Goal: Task Accomplishment & Management: Use online tool/utility

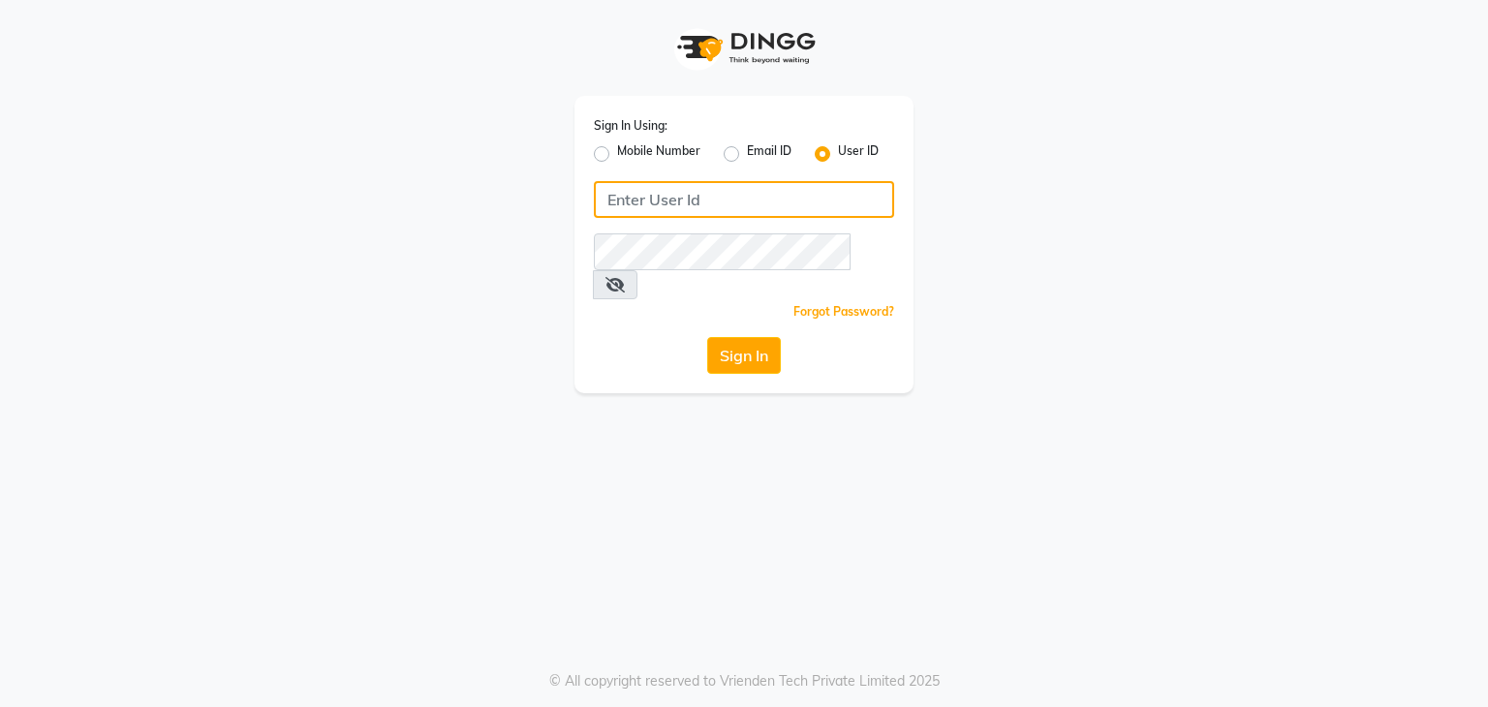
click at [618, 202] on input "Username" at bounding box center [744, 199] width 300 height 37
type input "PH"
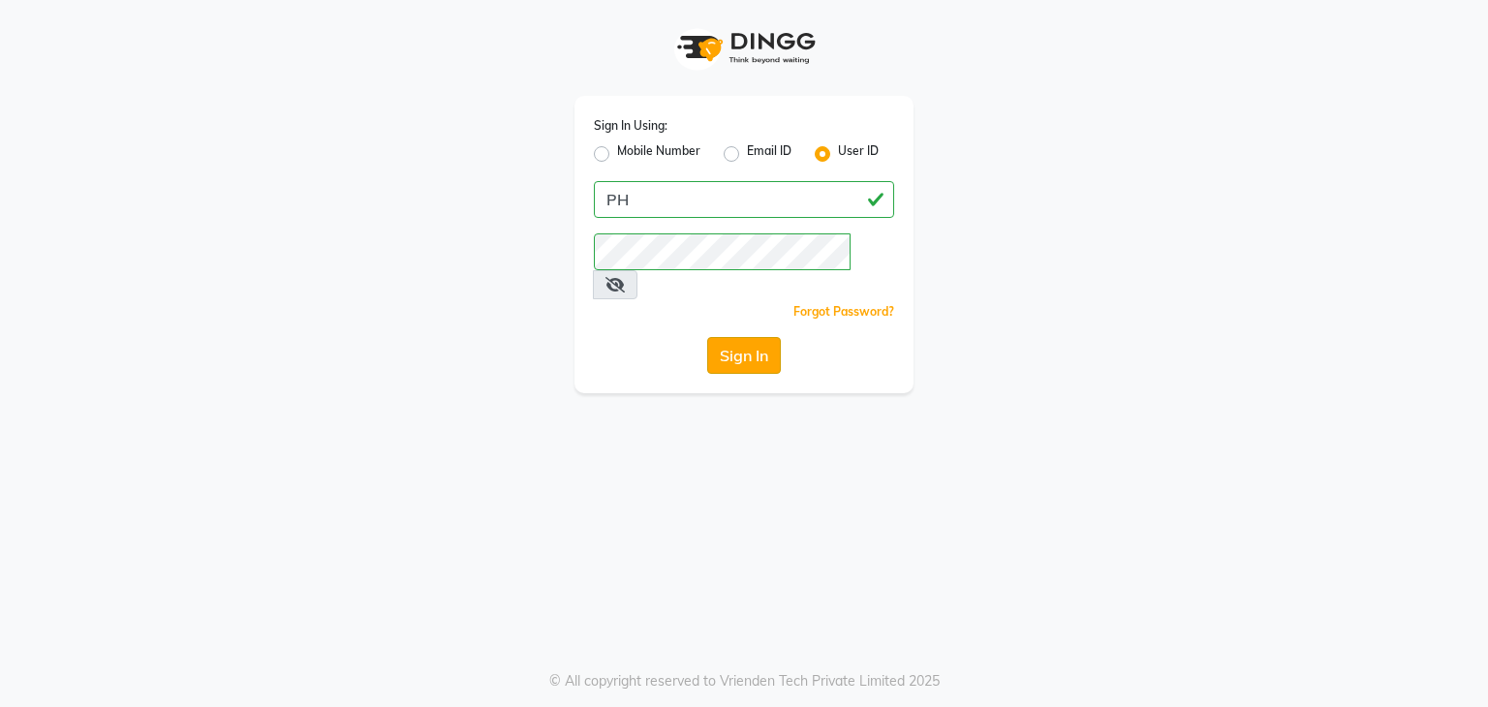
click at [746, 337] on button "Sign In" at bounding box center [744, 355] width 74 height 37
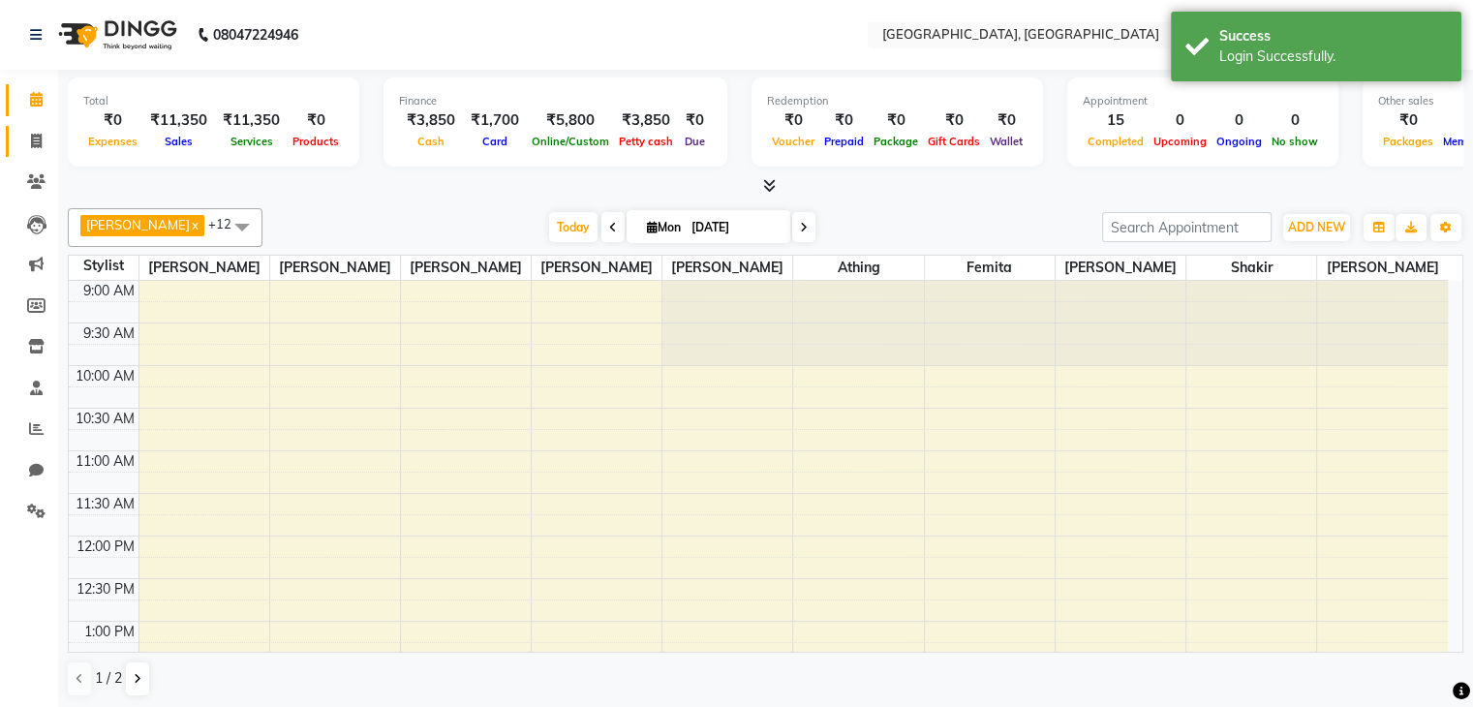
click at [32, 134] on icon at bounding box center [36, 141] width 11 height 15
select select "6682"
select select "service"
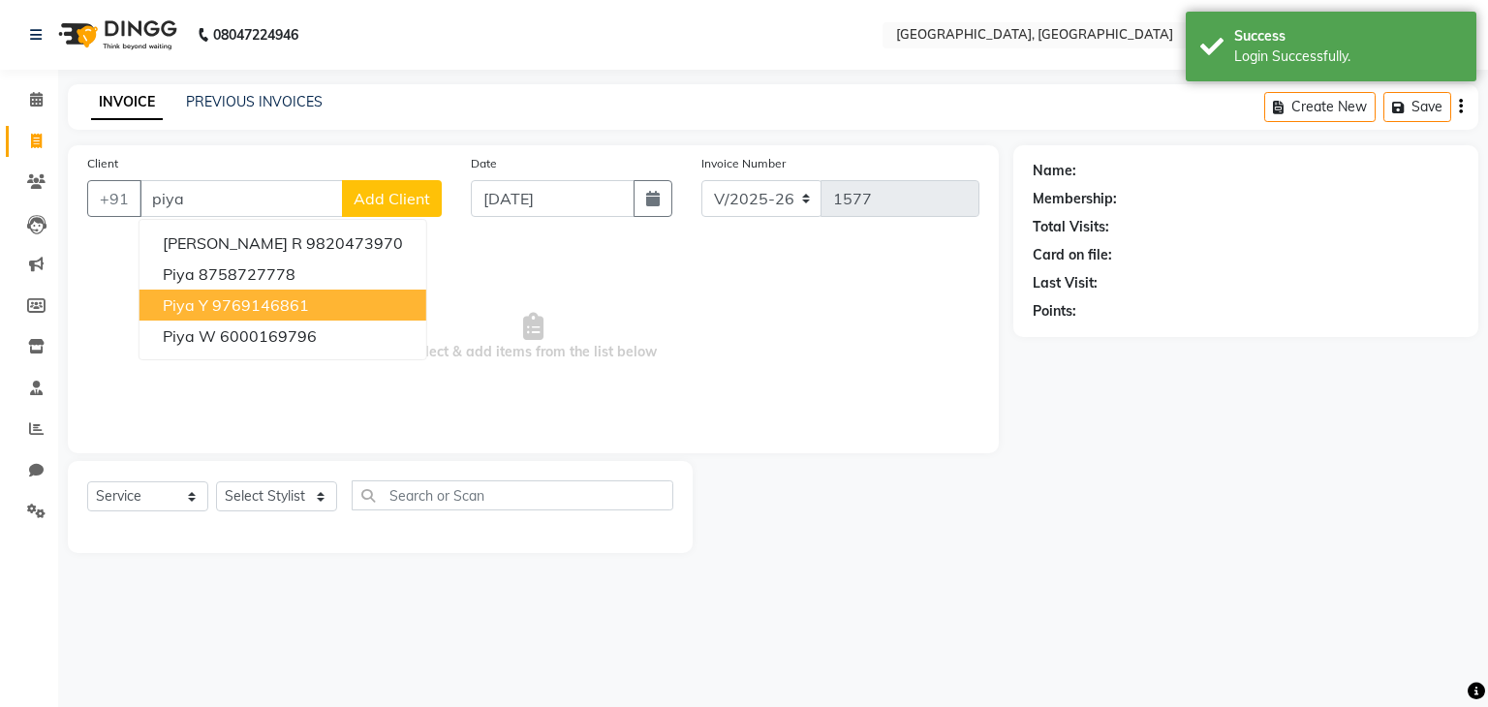
click at [194, 303] on span "Piya Y" at bounding box center [186, 304] width 46 height 19
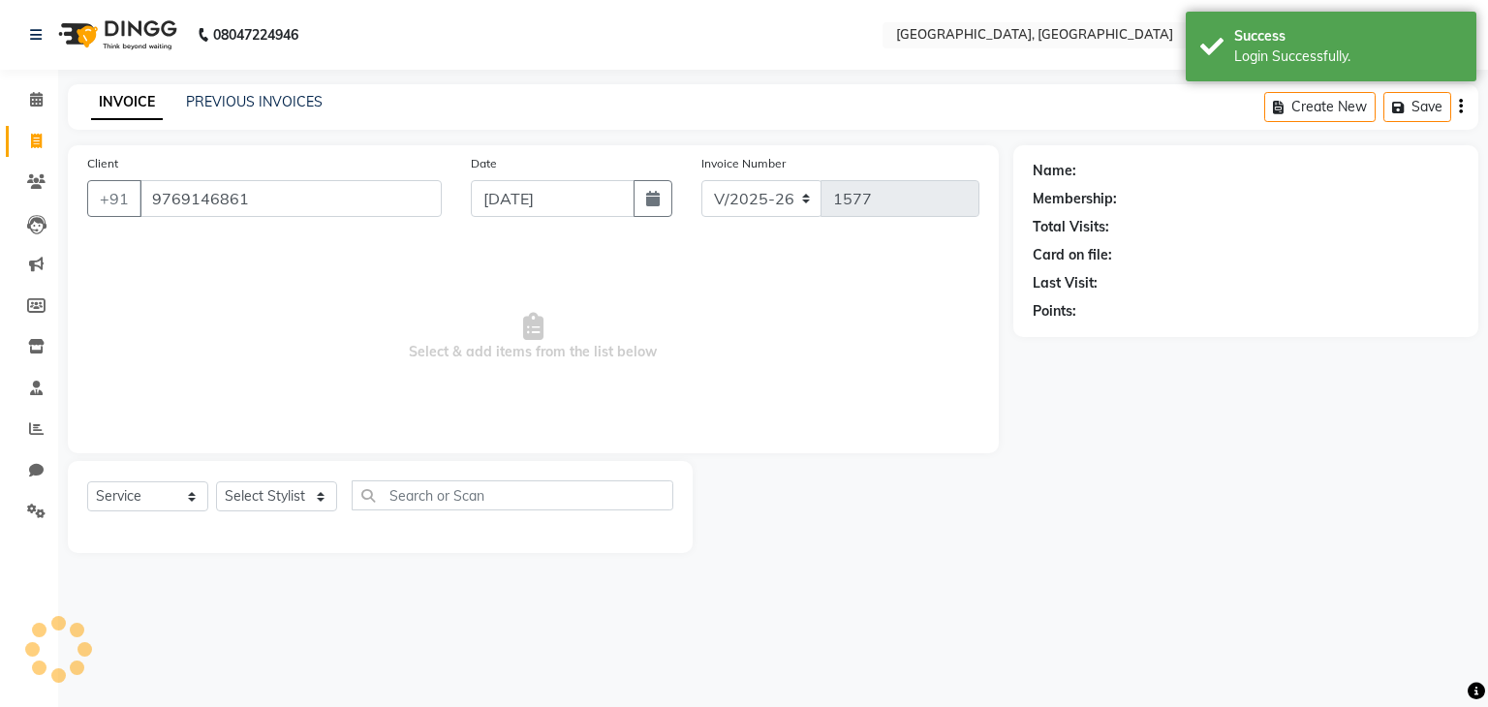
type input "9769146861"
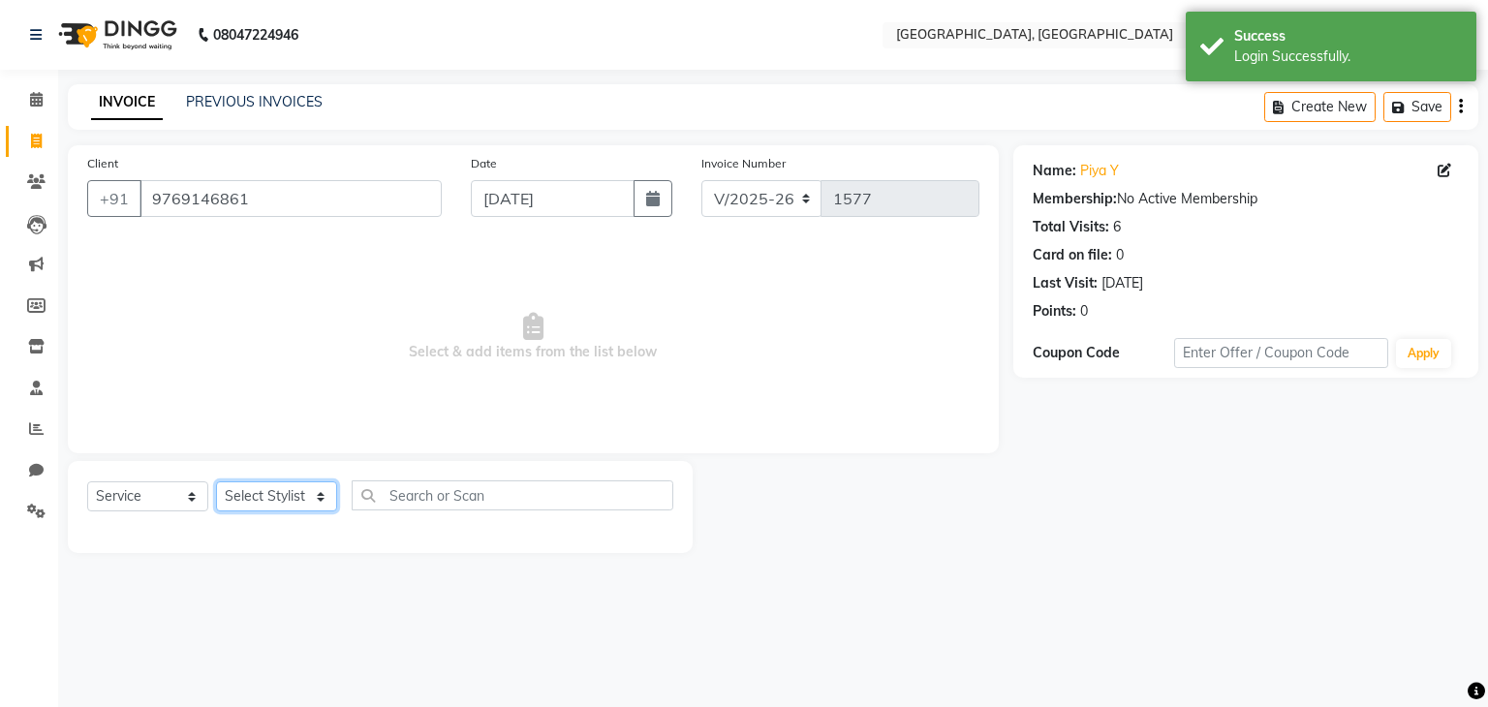
click at [248, 488] on select "Select Stylist Aarti paswan Ankit Arjun Athing Femita [PERSON_NAME] [PERSON_NAM…" at bounding box center [276, 496] width 121 height 30
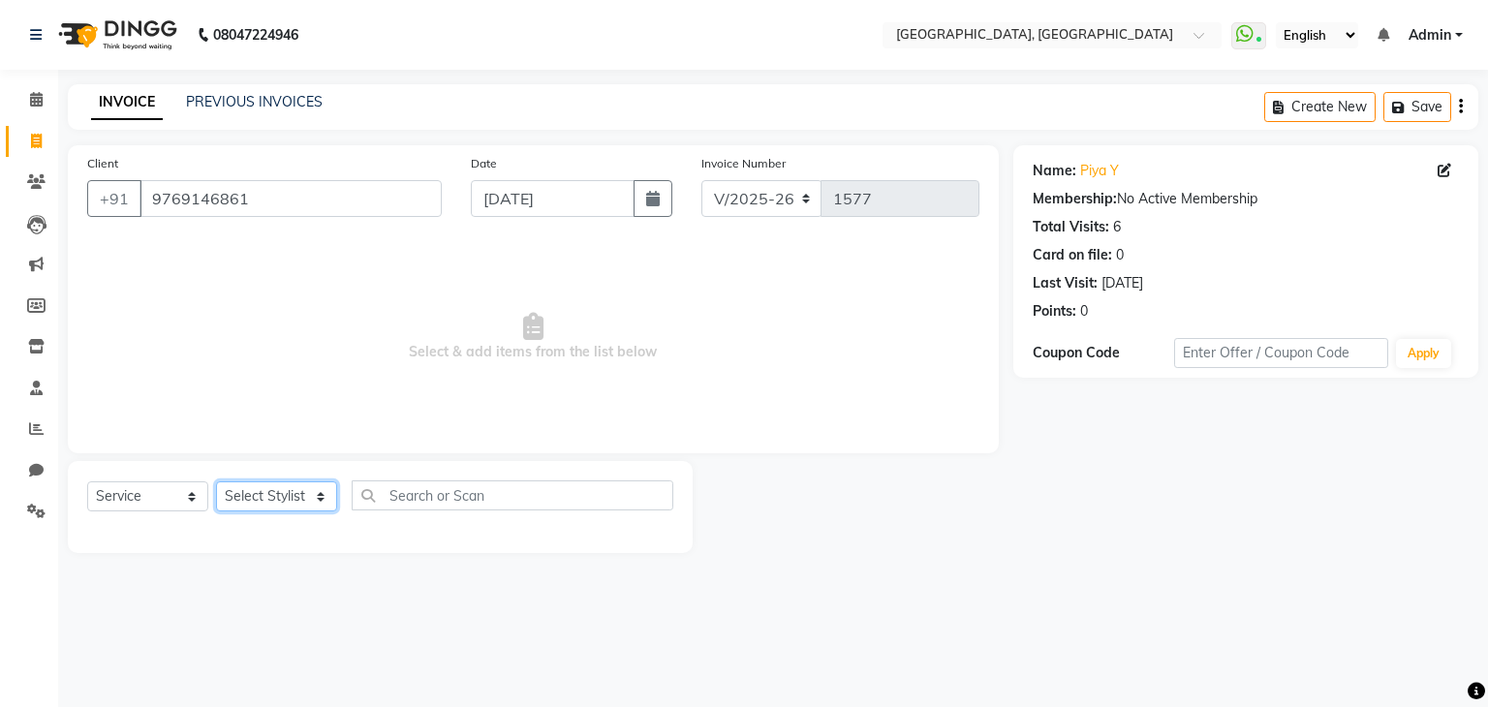
select select "52158"
click at [216, 482] on select "Select Stylist Aarti paswan Ankit Arjun Athing Femita [PERSON_NAME] [PERSON_NAM…" at bounding box center [276, 496] width 121 height 30
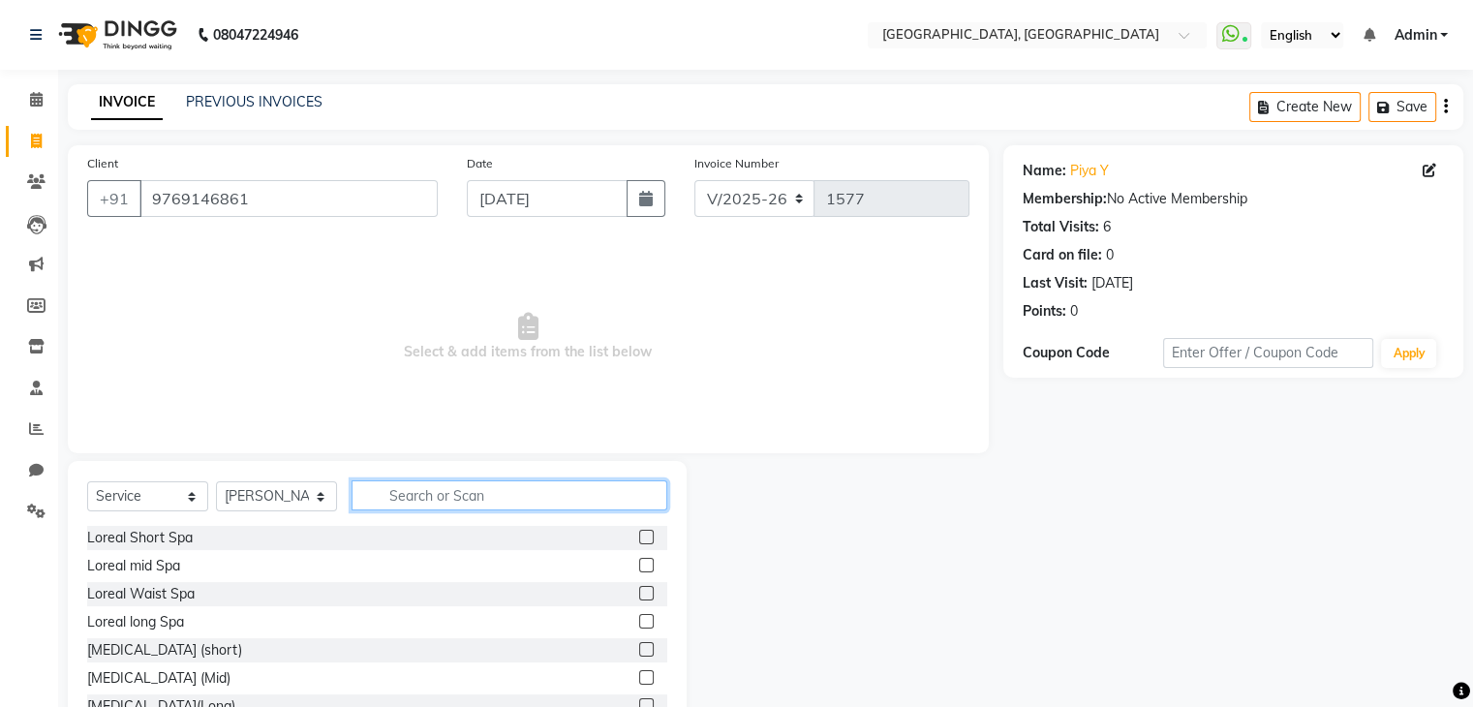
click at [421, 501] on input "text" at bounding box center [510, 495] width 316 height 30
type input "wash"
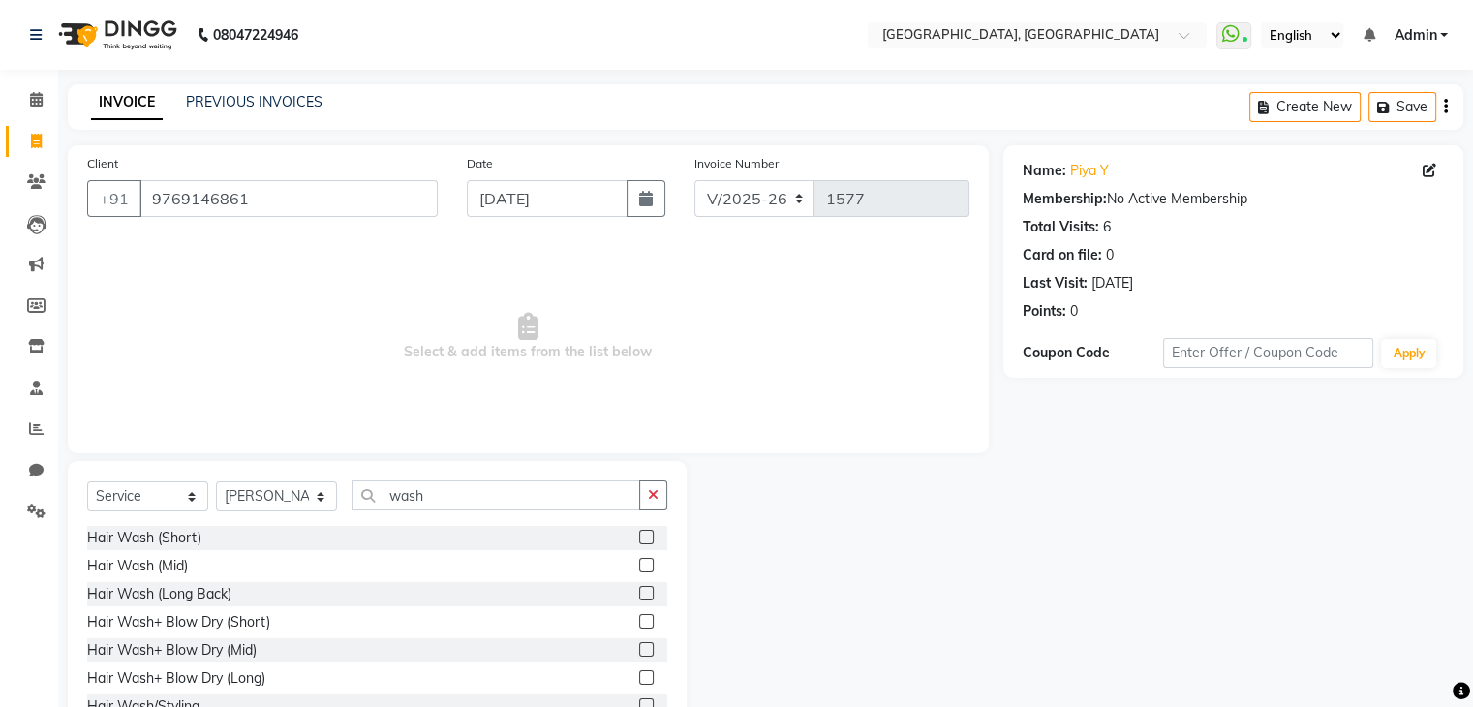
click at [639, 625] on label at bounding box center [646, 621] width 15 height 15
click at [639, 625] on input "checkbox" at bounding box center [645, 622] width 13 height 13
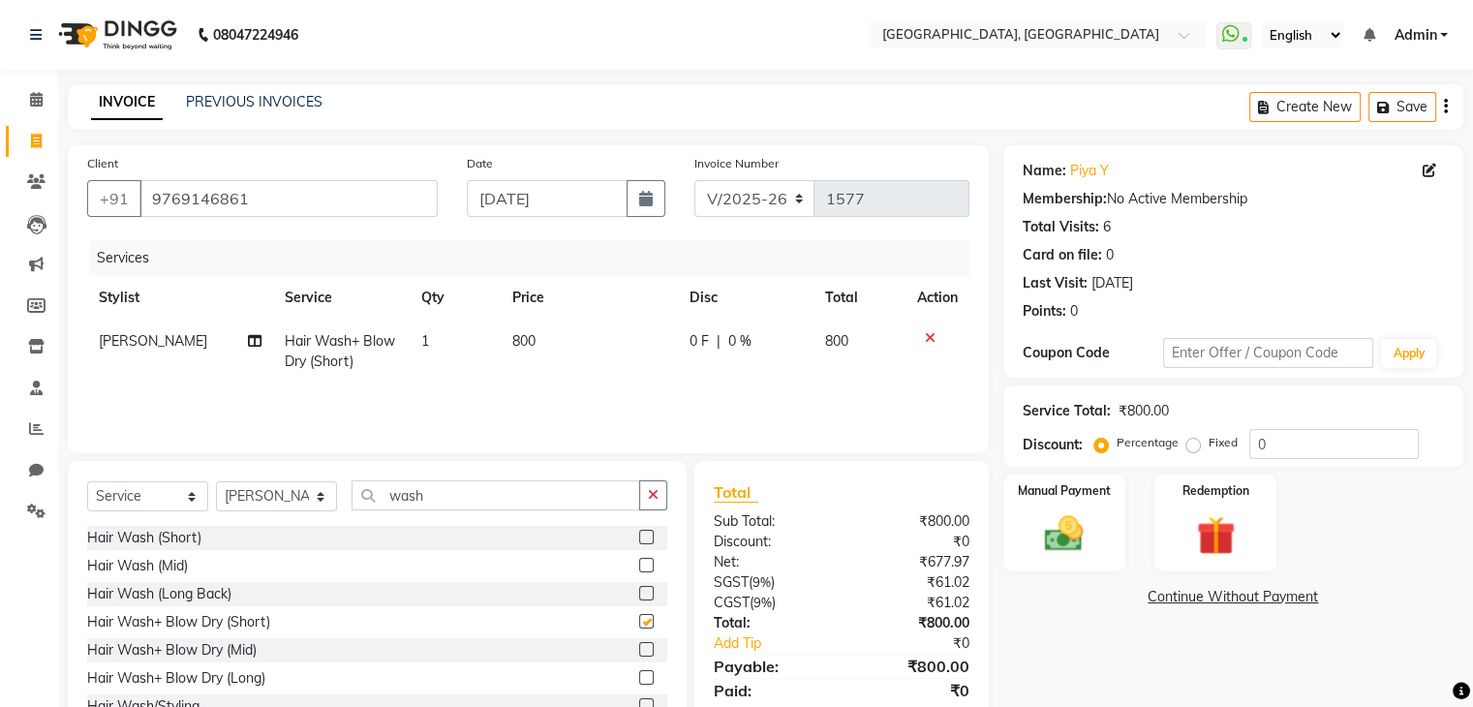
checkbox input "false"
click at [601, 357] on td "800" at bounding box center [589, 352] width 177 height 64
select select "52158"
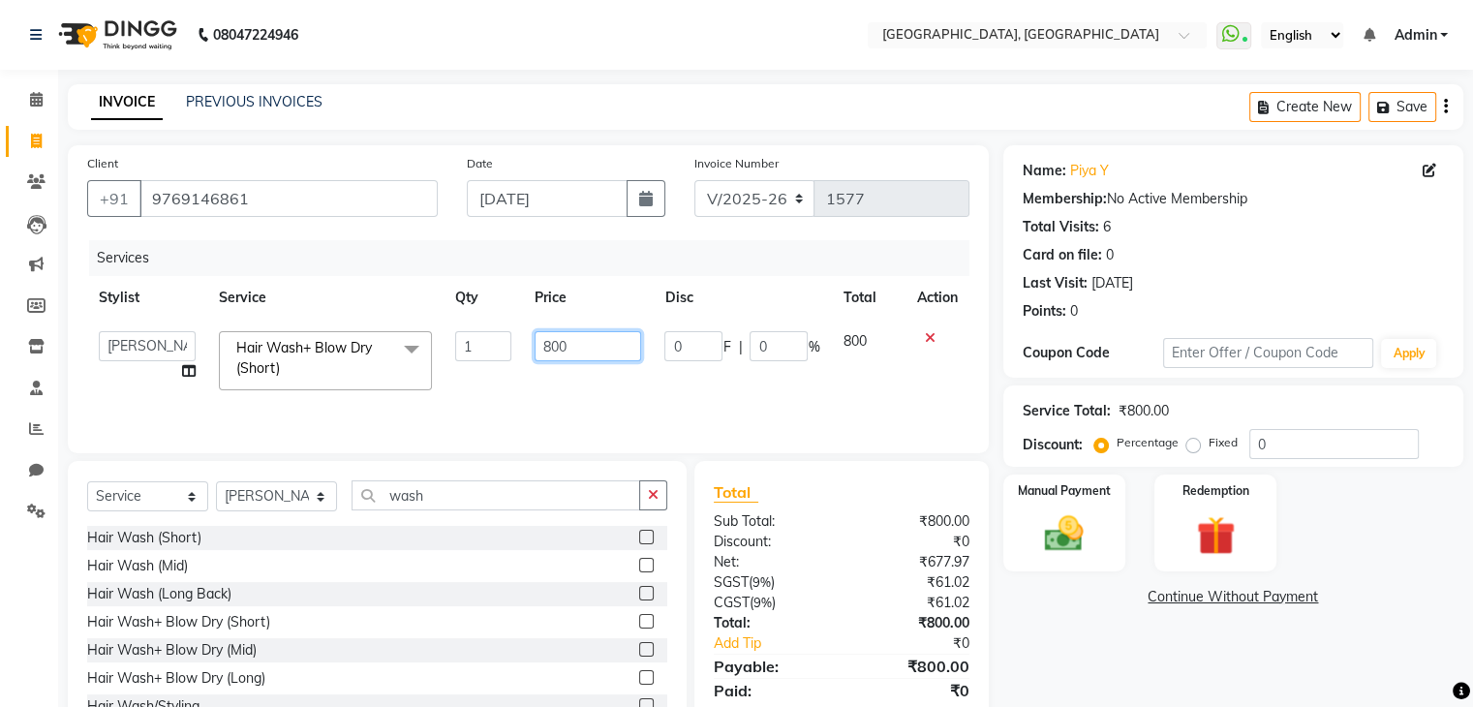
click at [624, 358] on input "800" at bounding box center [588, 346] width 107 height 30
type input "8"
type input "700"
click at [1062, 551] on img at bounding box center [1064, 534] width 65 height 46
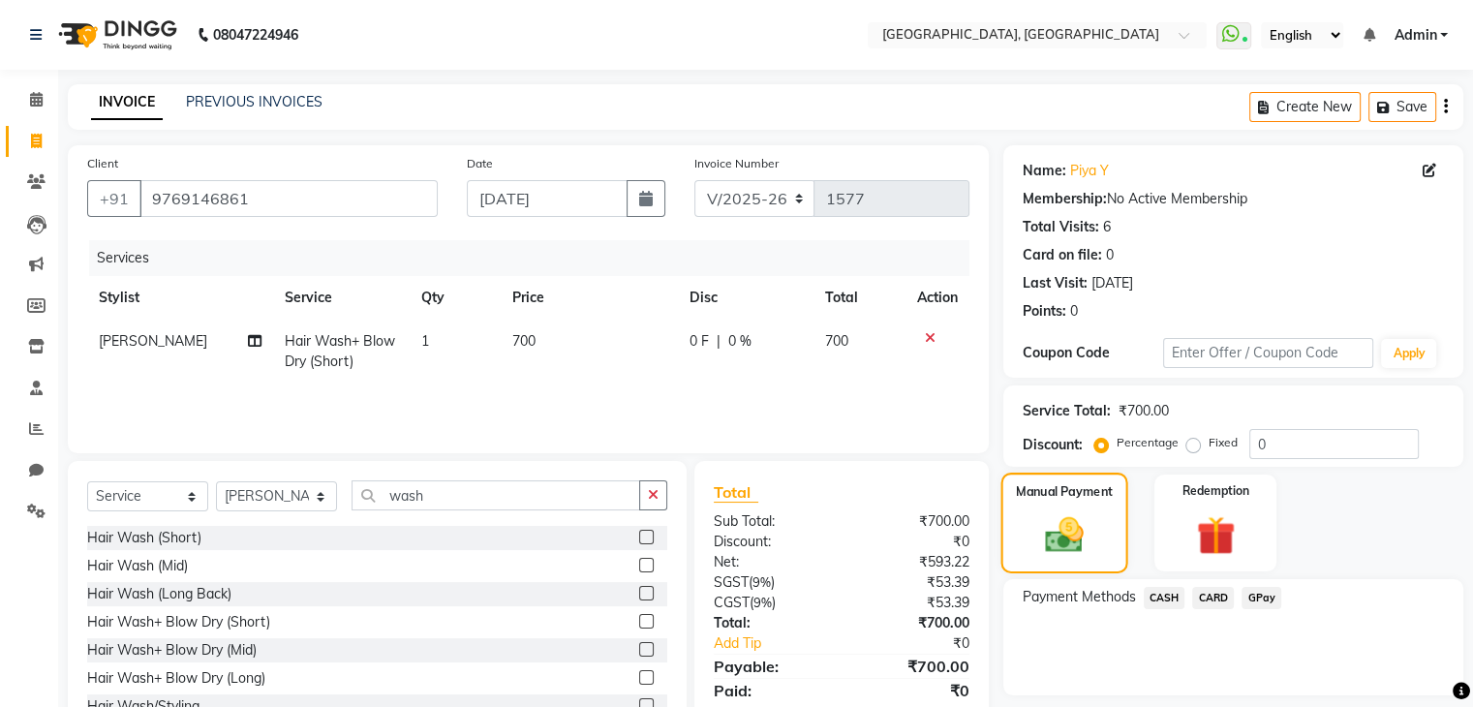
click at [1275, 604] on span "GPay" at bounding box center [1262, 598] width 40 height 22
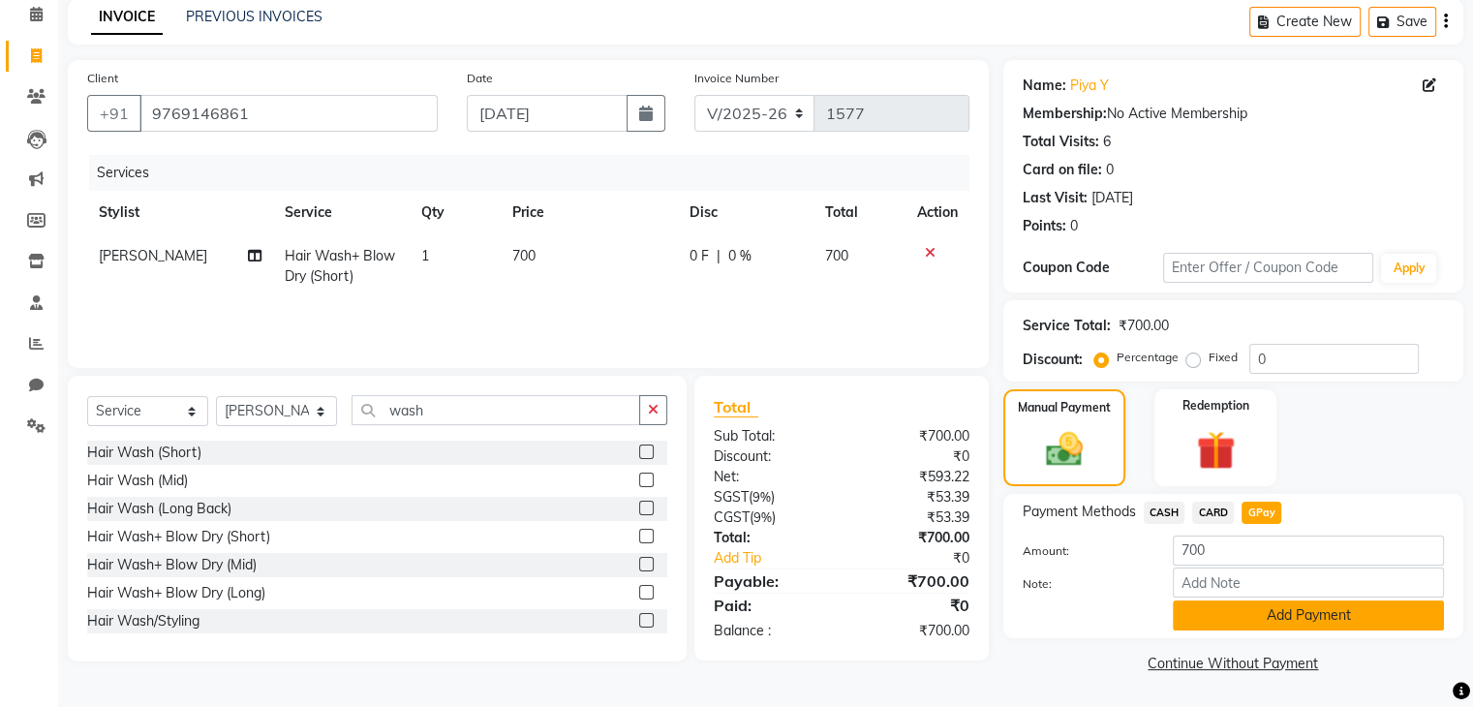
click at [1257, 626] on button "Add Payment" at bounding box center [1308, 615] width 271 height 30
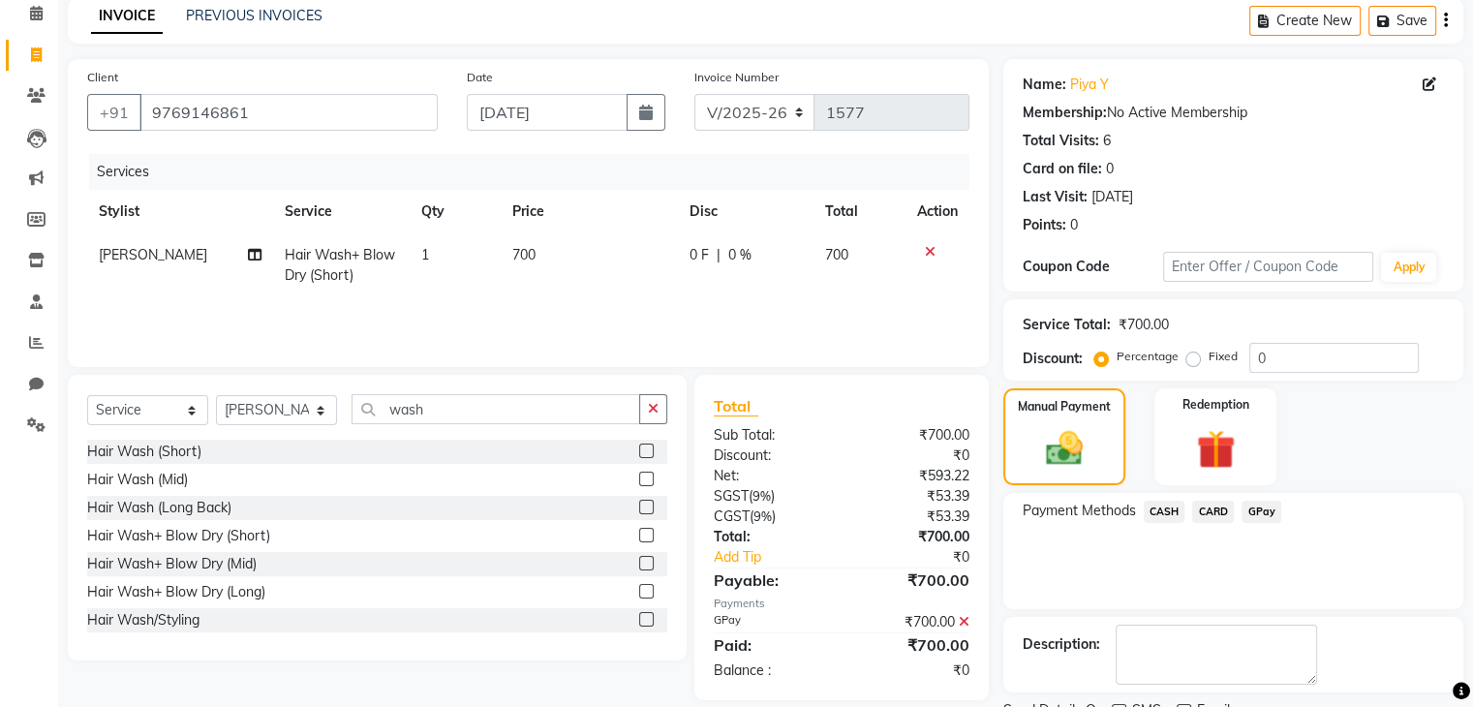
scroll to position [166, 0]
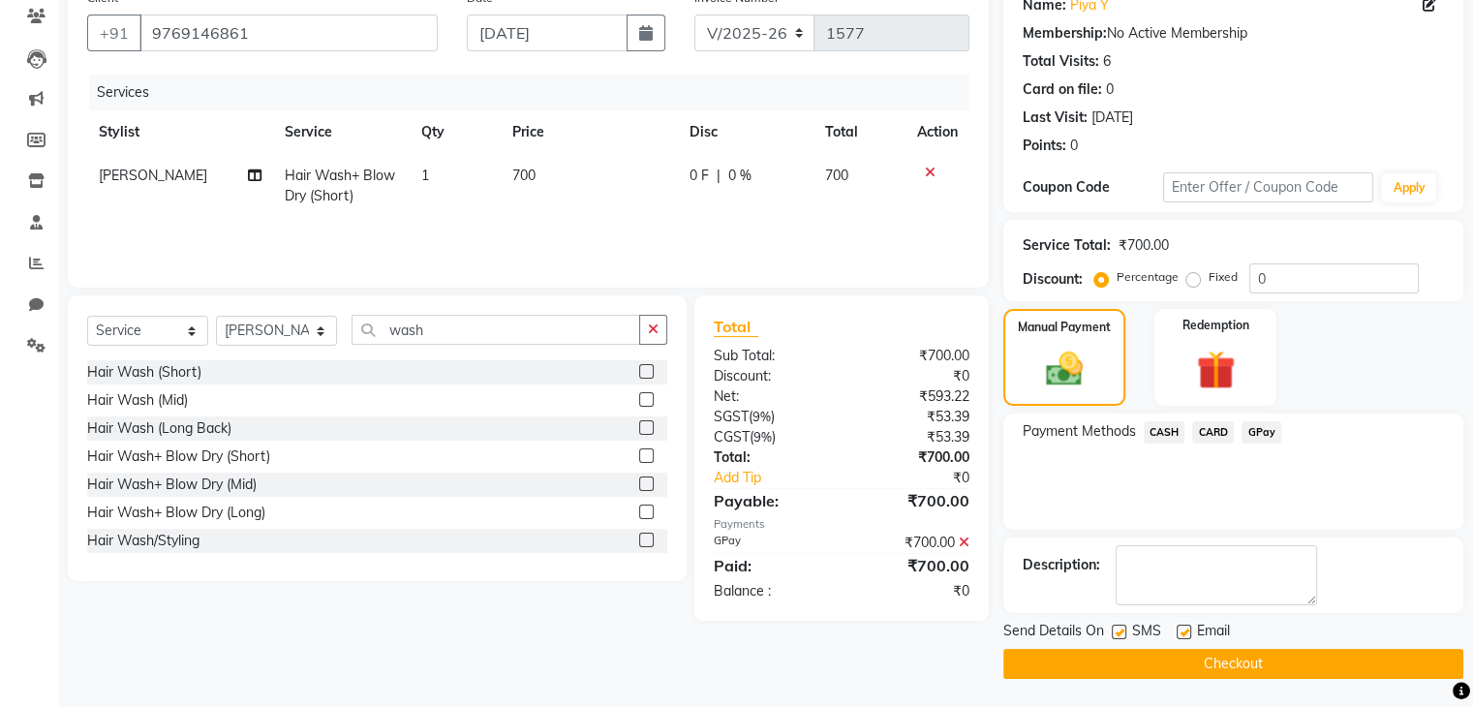
click at [1185, 659] on button "Checkout" at bounding box center [1233, 664] width 460 height 30
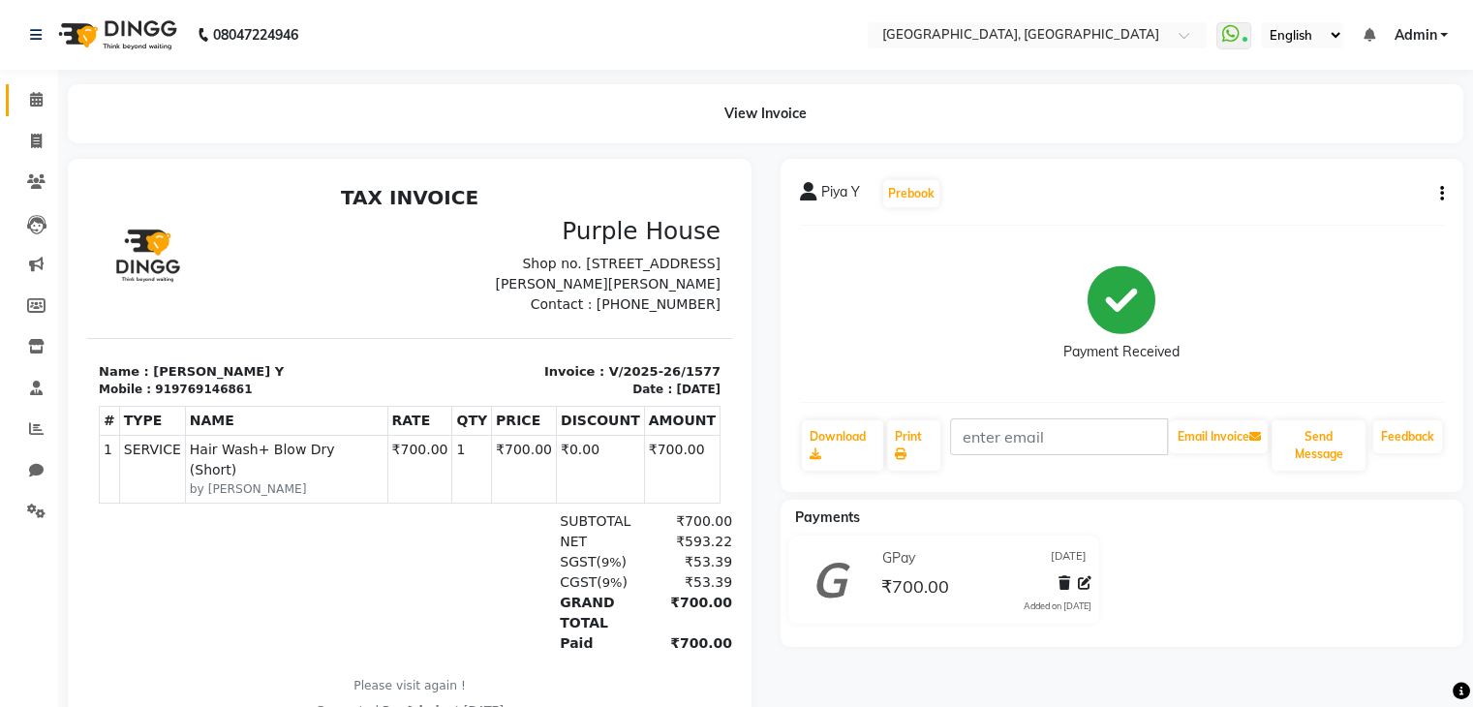
click at [37, 107] on icon at bounding box center [36, 99] width 13 height 15
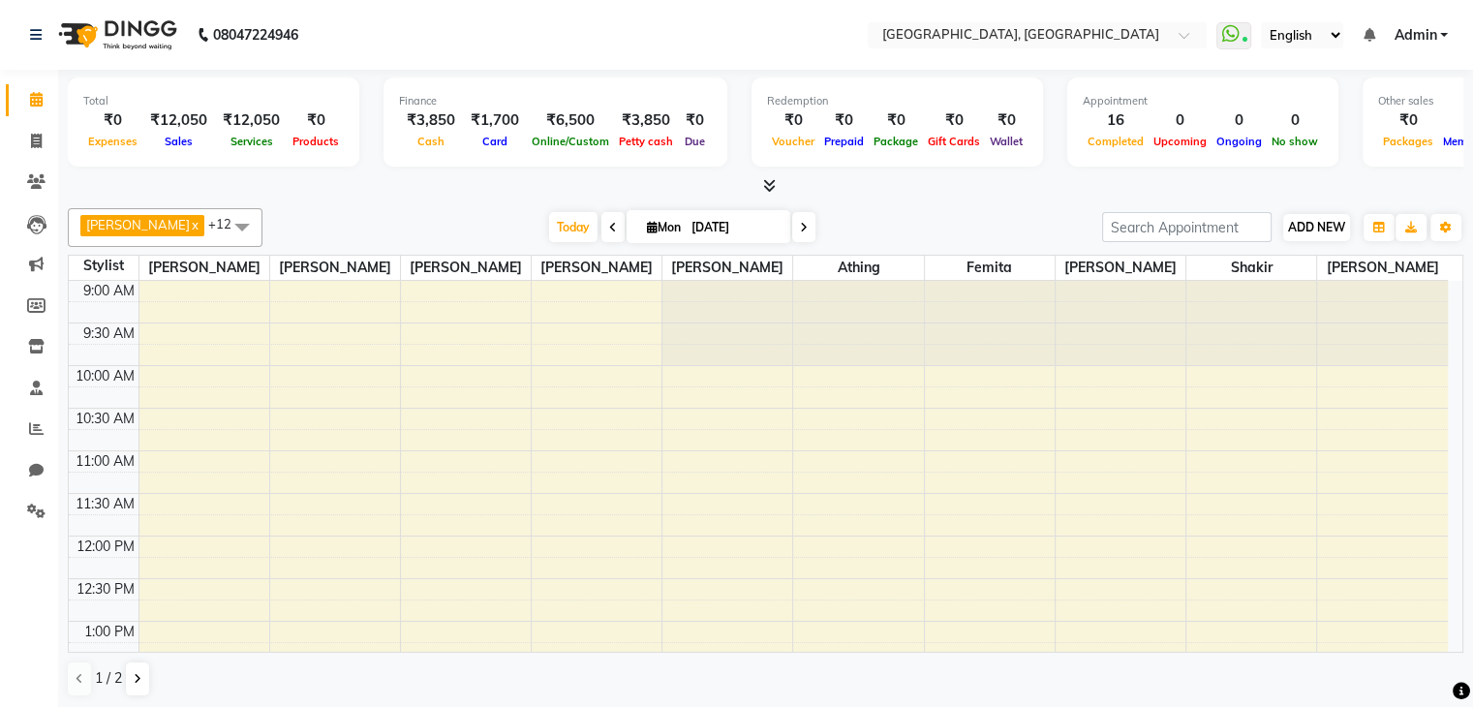
click at [1305, 236] on button "ADD NEW Toggle Dropdown" at bounding box center [1316, 227] width 67 height 27
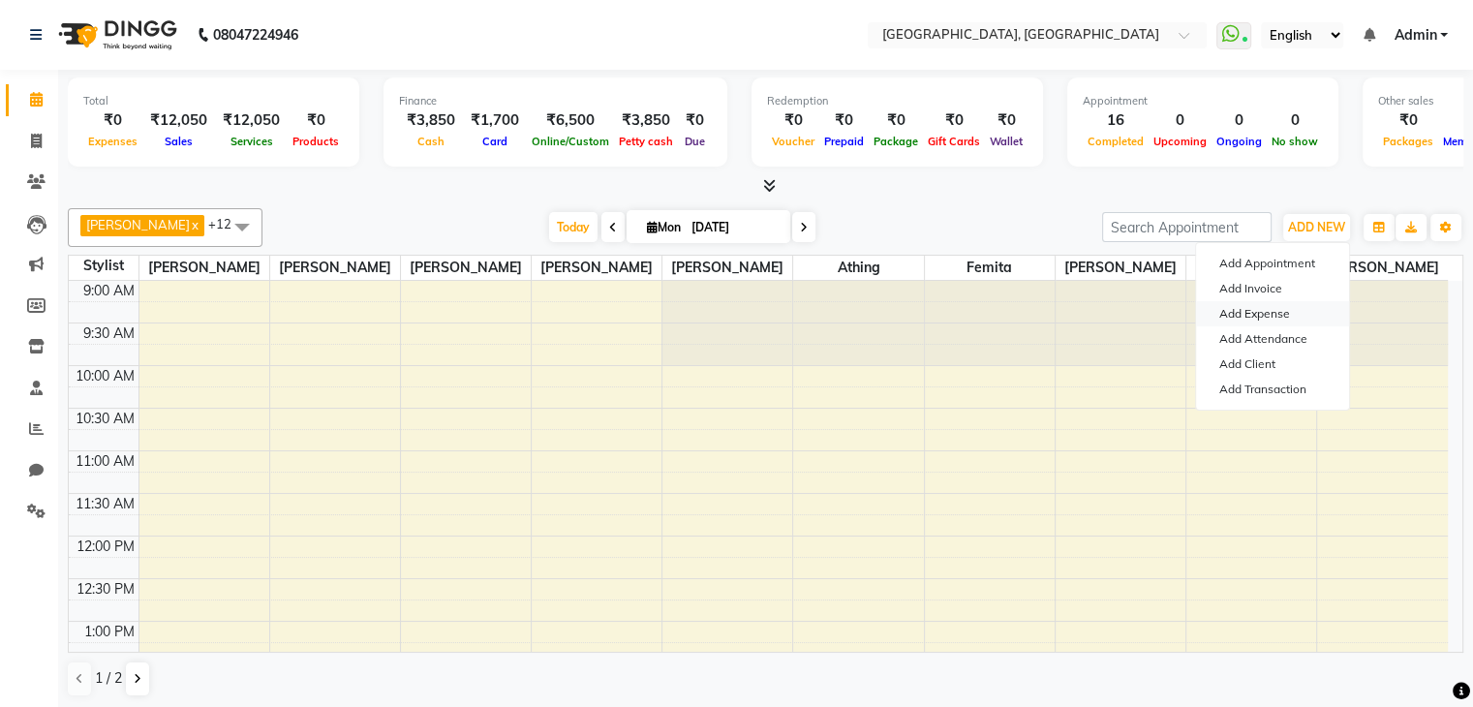
click at [1263, 310] on link "Add Expense" at bounding box center [1272, 313] width 153 height 25
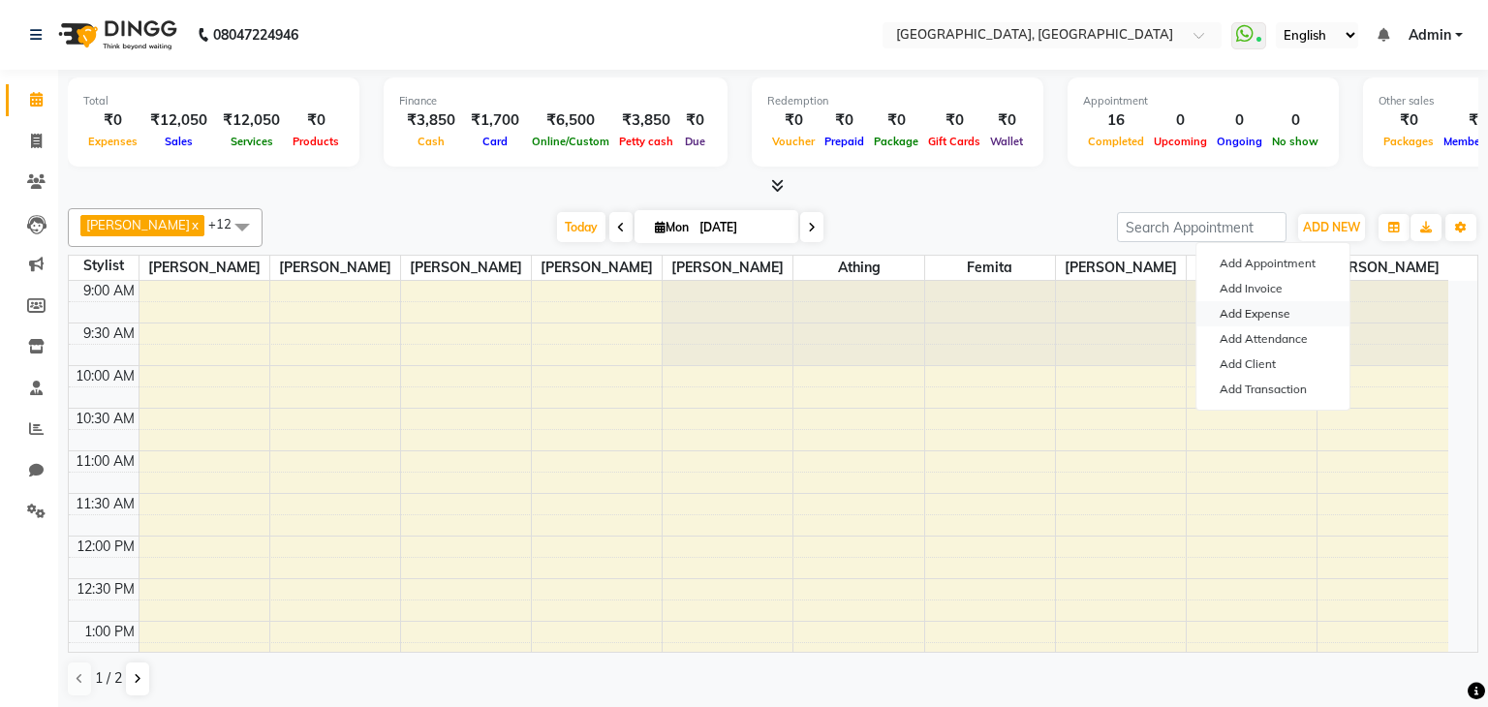
select select "1"
select select "5717"
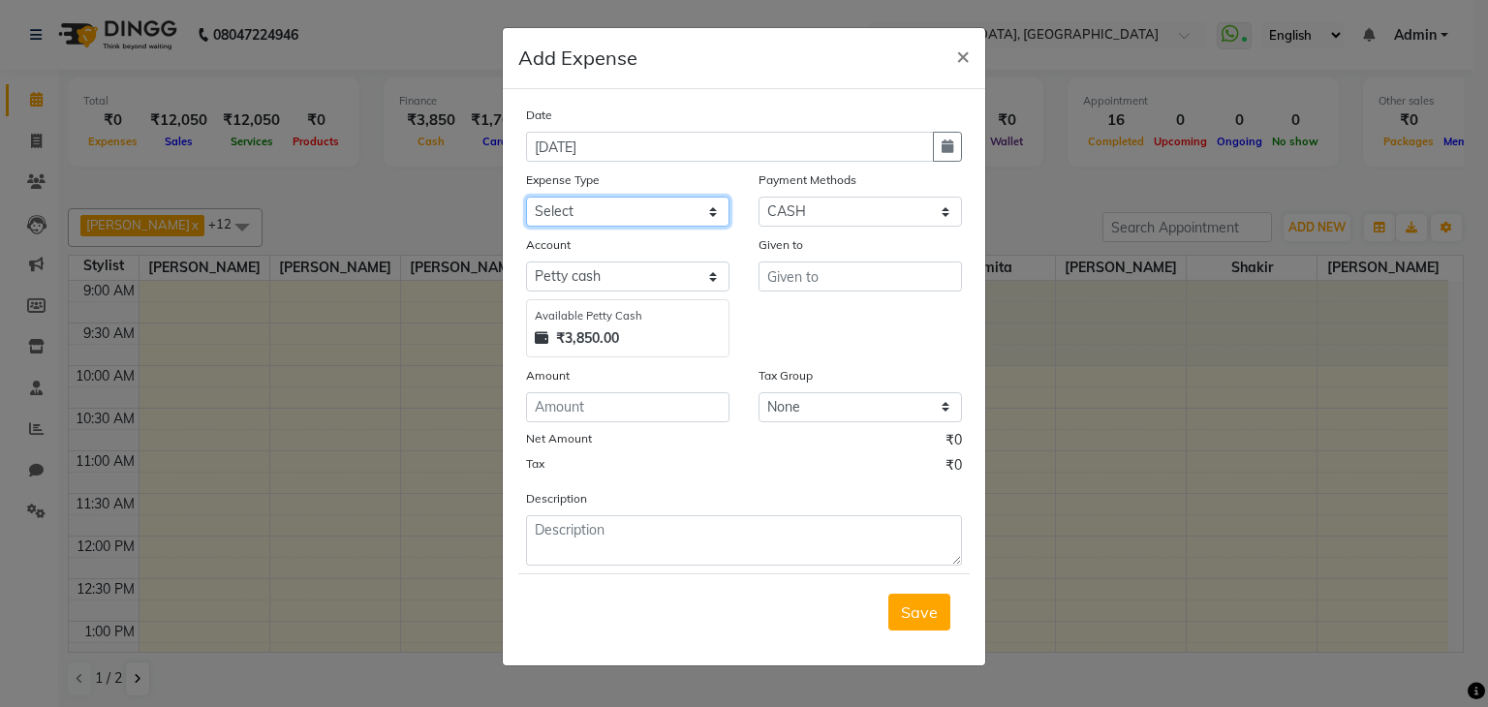
click at [659, 227] on select "Select Advance Salary Bank charges Car maintenance Cash transfer to bank Cash t…" at bounding box center [627, 212] width 203 height 30
select select "9"
click at [526, 199] on select "Select Advance Salary Bank charges Car maintenance Cash transfer to bank Cash t…" at bounding box center [627, 212] width 203 height 30
click at [631, 415] on input "number" at bounding box center [627, 407] width 203 height 30
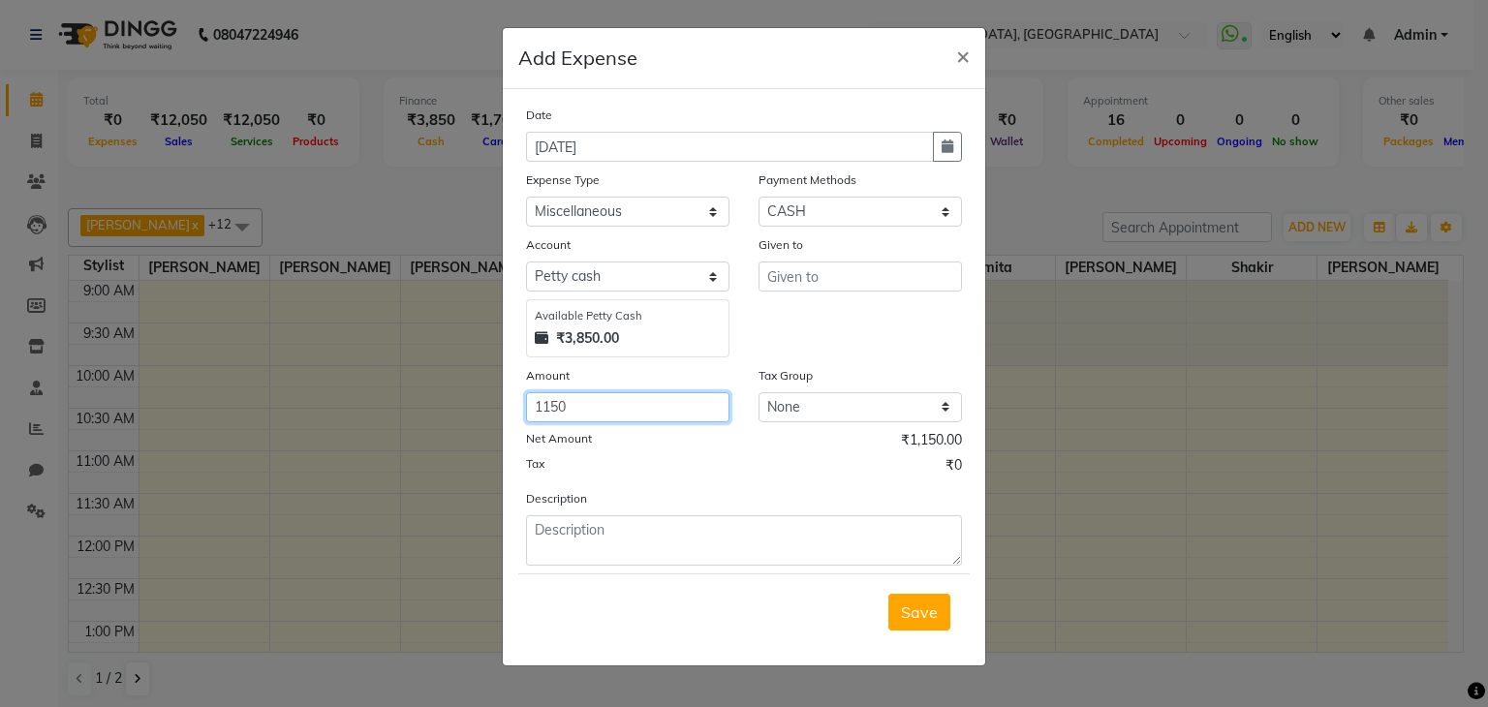
type input "1150"
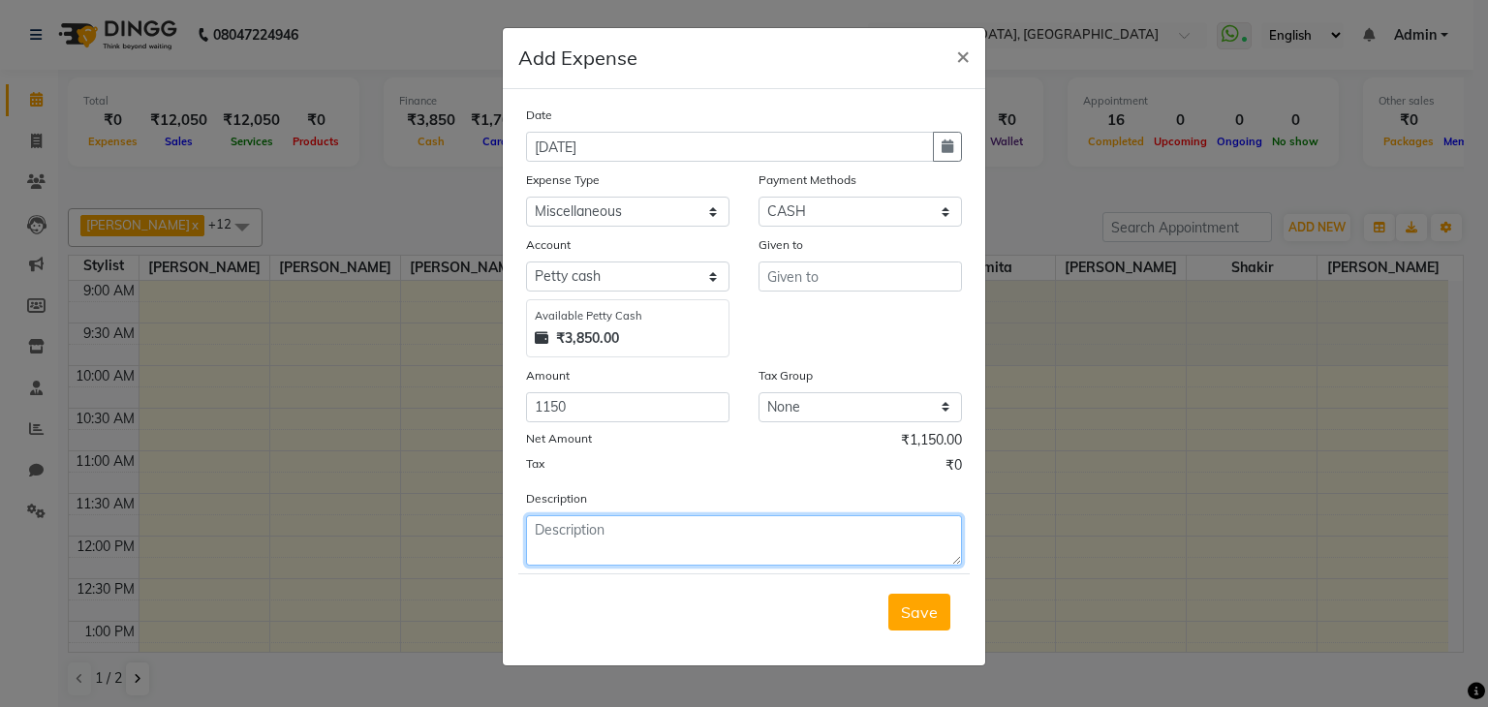
click at [738, 564] on textarea at bounding box center [744, 540] width 436 height 50
type textarea "kk"
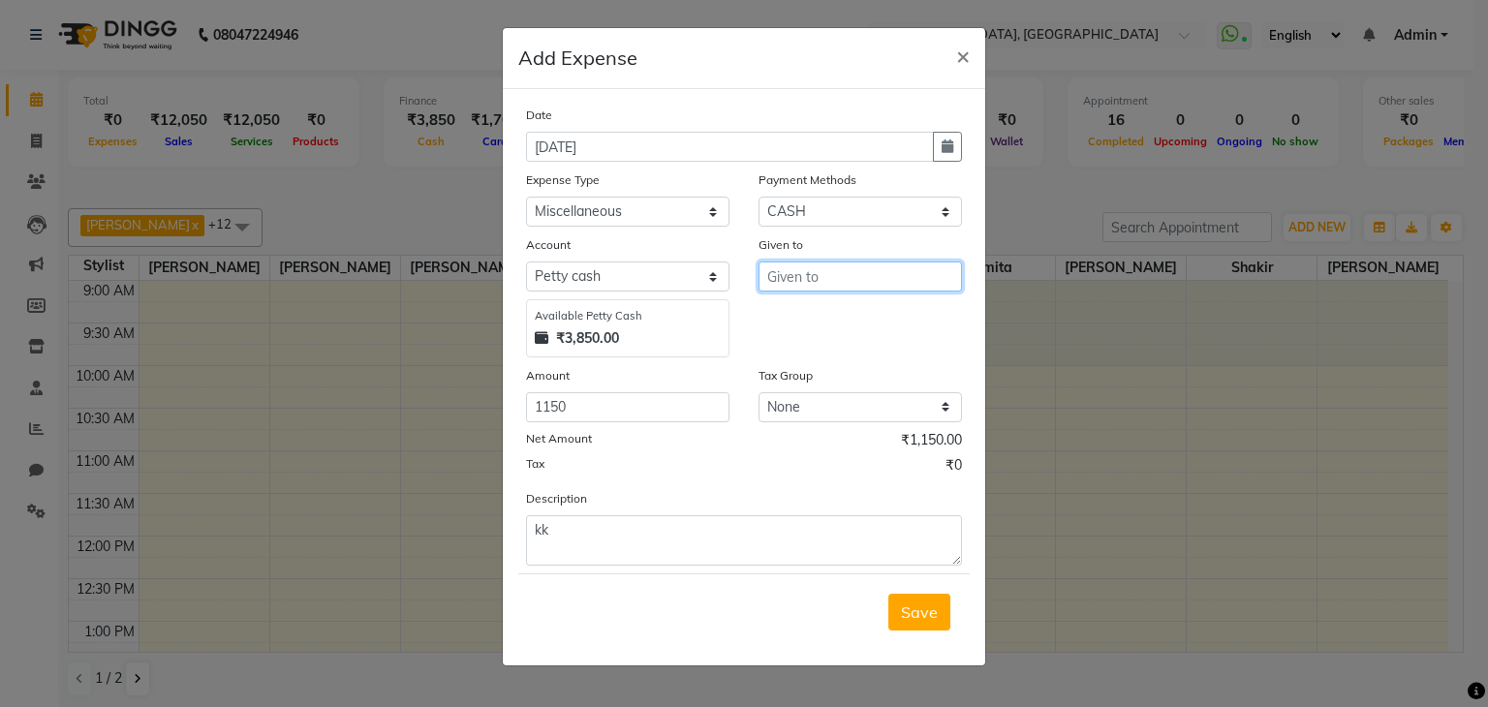
click at [874, 287] on input "text" at bounding box center [859, 277] width 203 height 30
type input "ll"
click at [893, 605] on button "Save" at bounding box center [919, 612] width 62 height 37
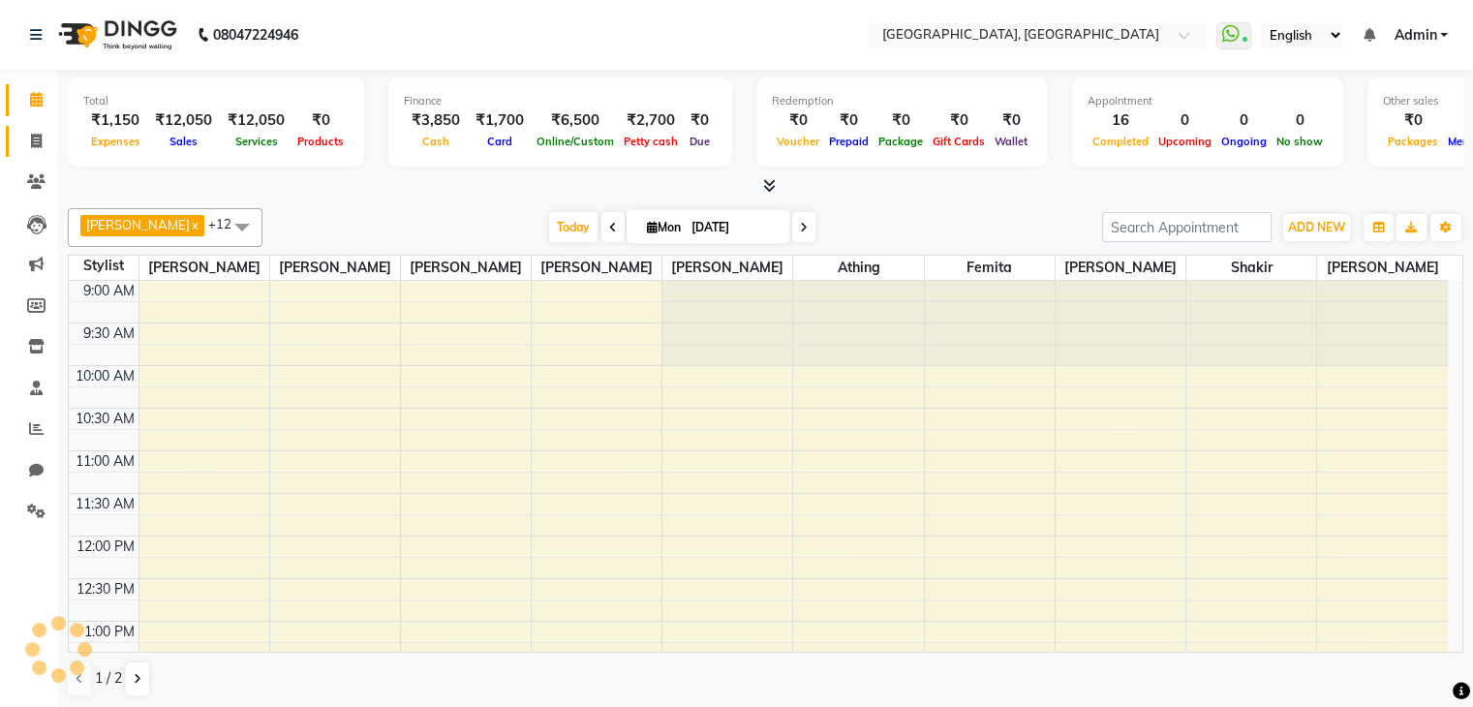
click at [19, 153] on link "Invoice" at bounding box center [29, 142] width 46 height 32
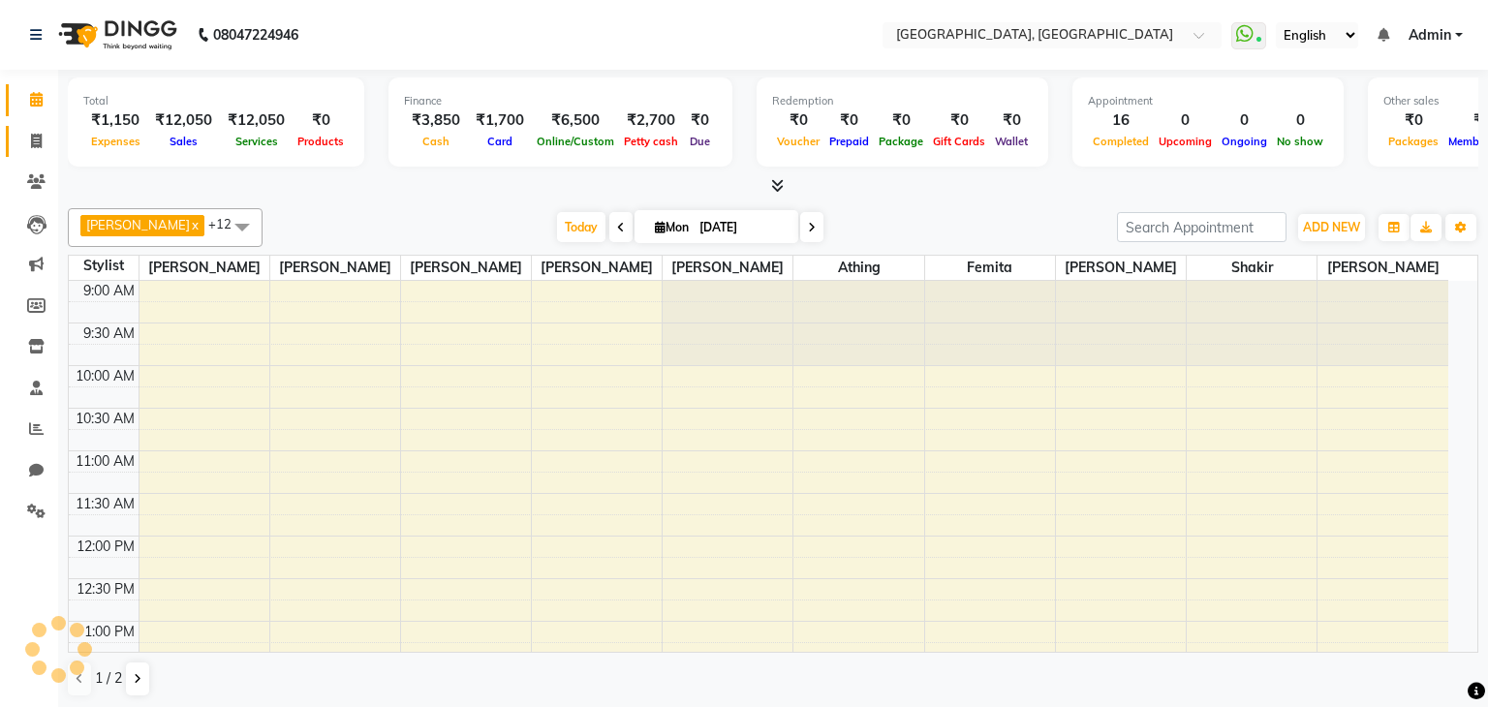
select select "6682"
select select "service"
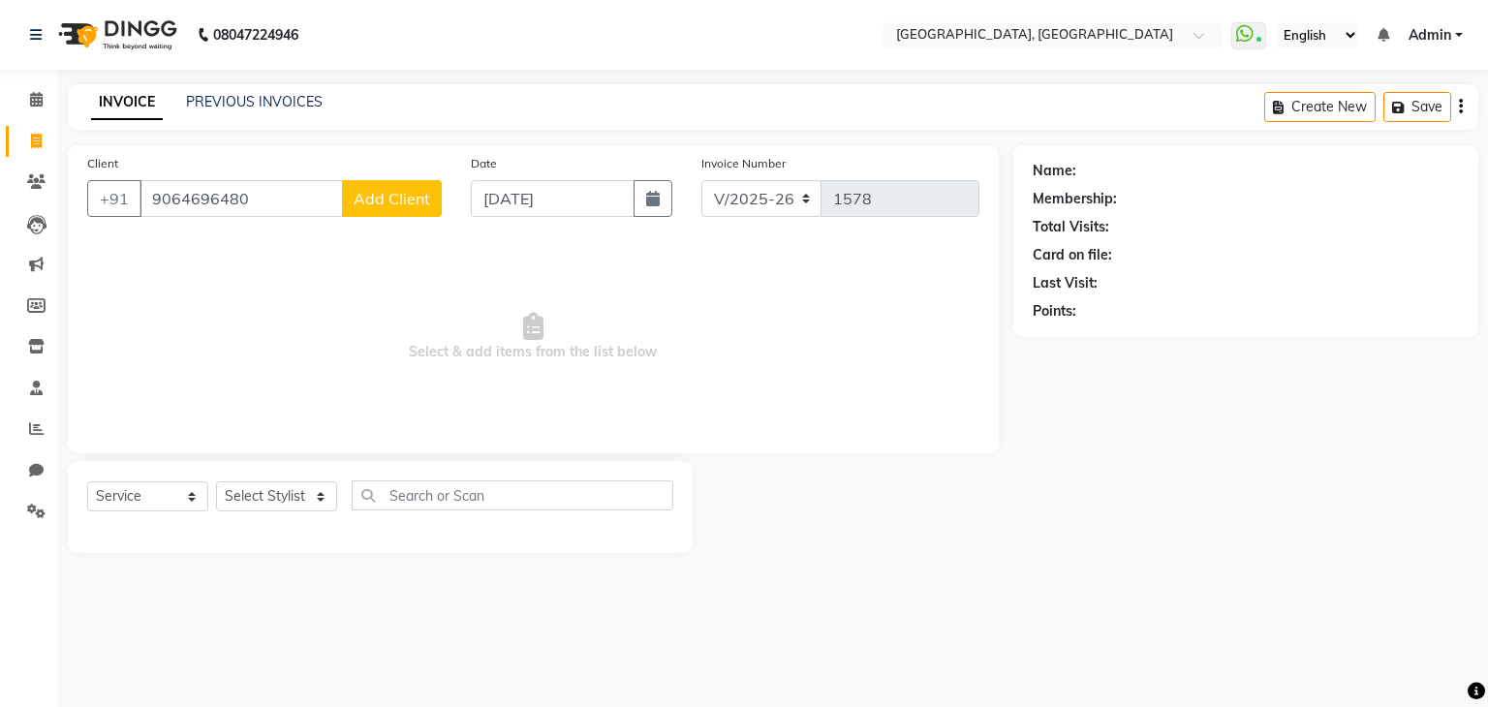
type input "9064696480"
click at [434, 199] on button "Add Client" at bounding box center [392, 198] width 100 height 37
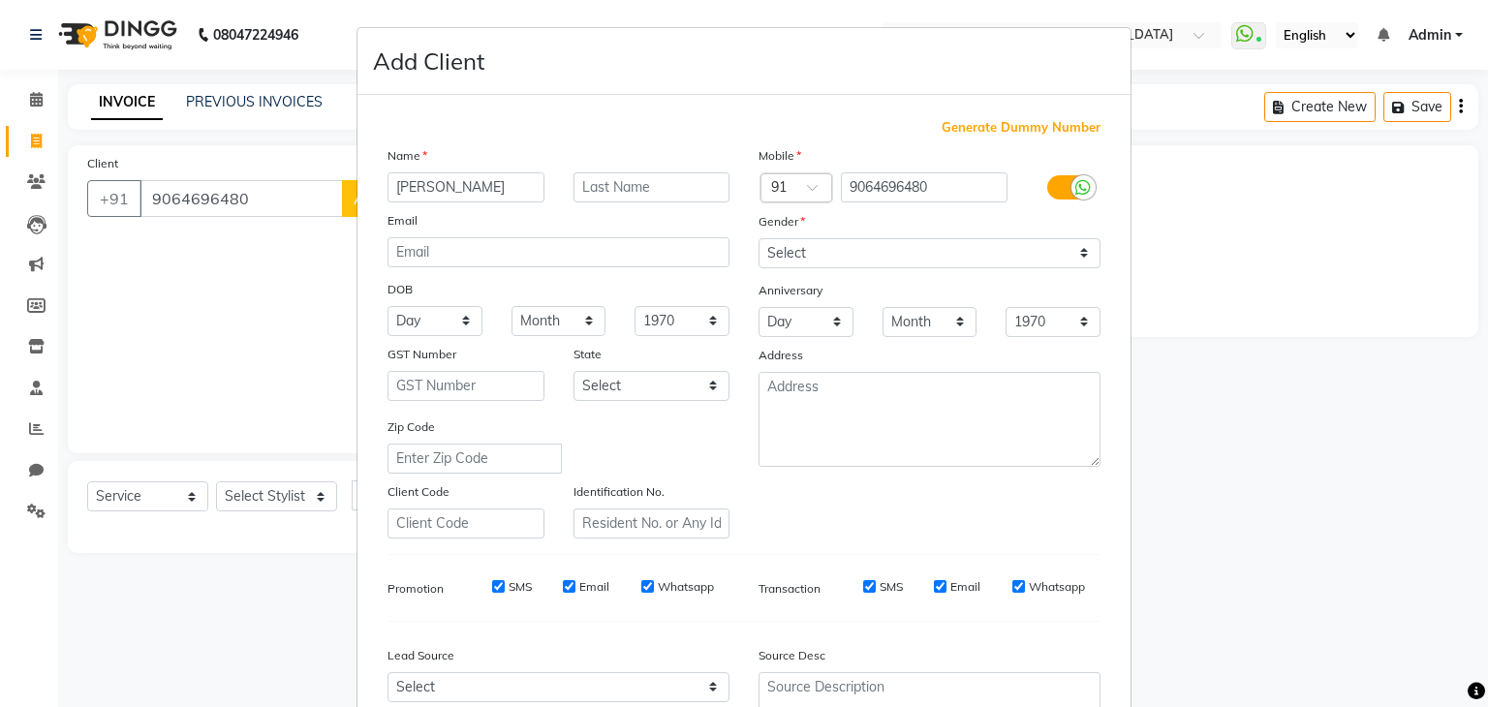
type input "Jisa"
click at [641, 199] on input "text" at bounding box center [651, 187] width 157 height 30
type input "Paul W"
click at [813, 256] on select "Select Male Female Other Prefer Not To Say" at bounding box center [929, 253] width 342 height 30
select select "female"
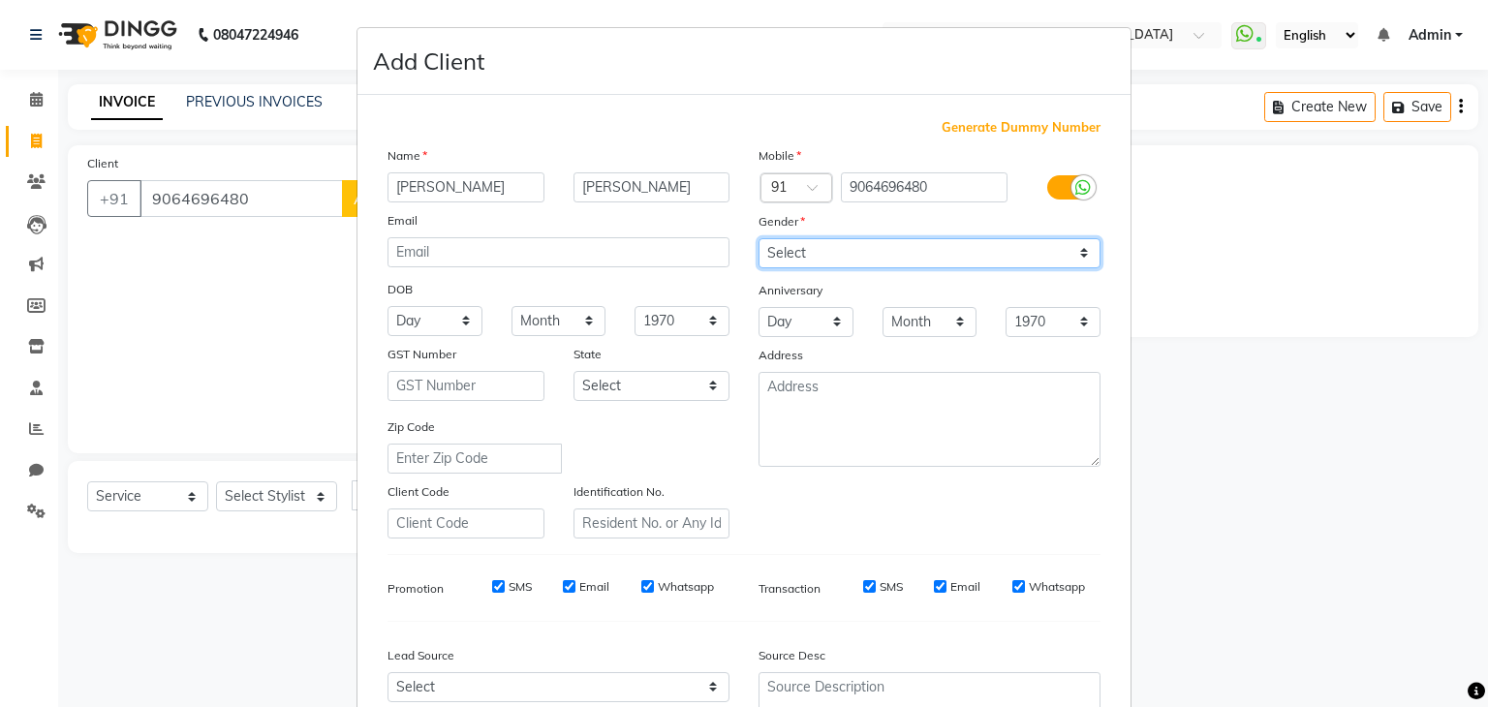
click at [758, 239] on select "Select Male Female Other Prefer Not To Say" at bounding box center [929, 253] width 342 height 30
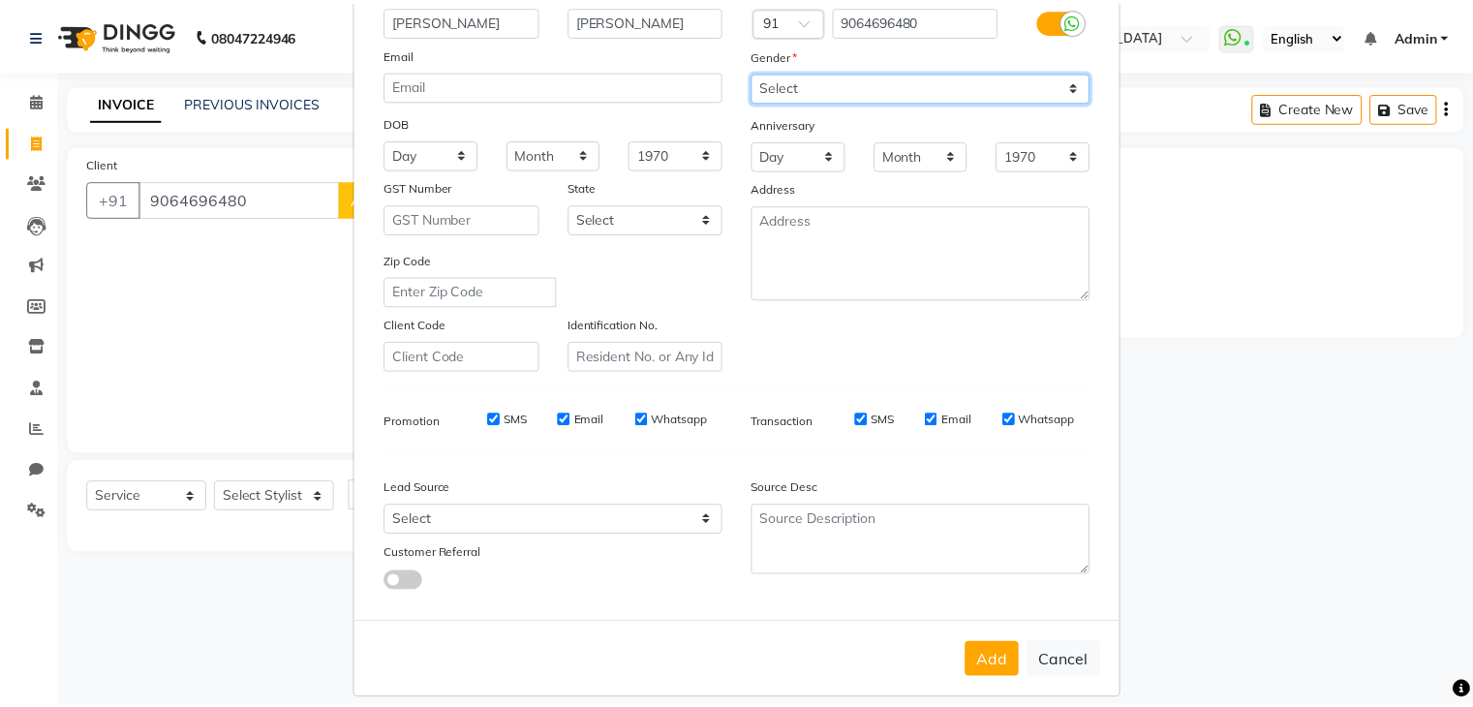
scroll to position [197, 0]
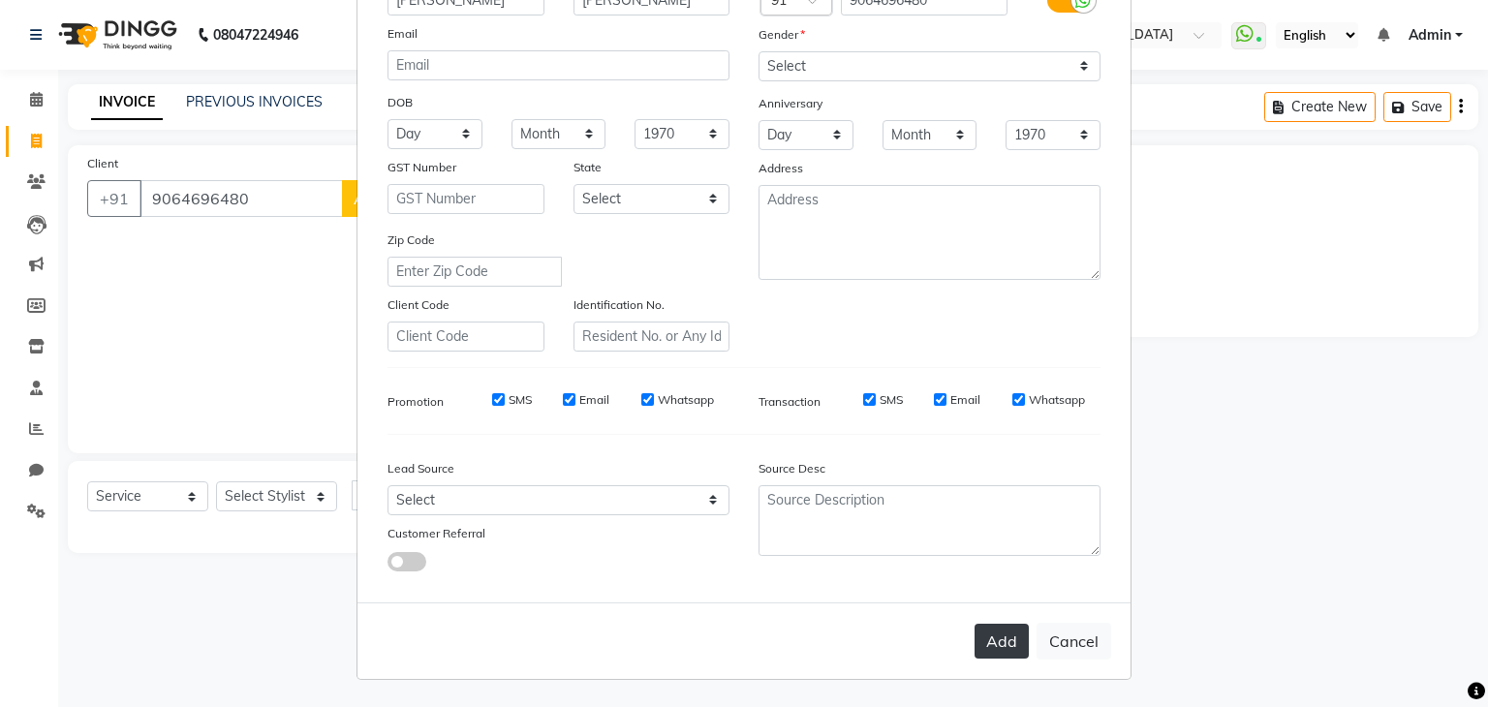
click at [982, 637] on button "Add" at bounding box center [1001, 641] width 54 height 35
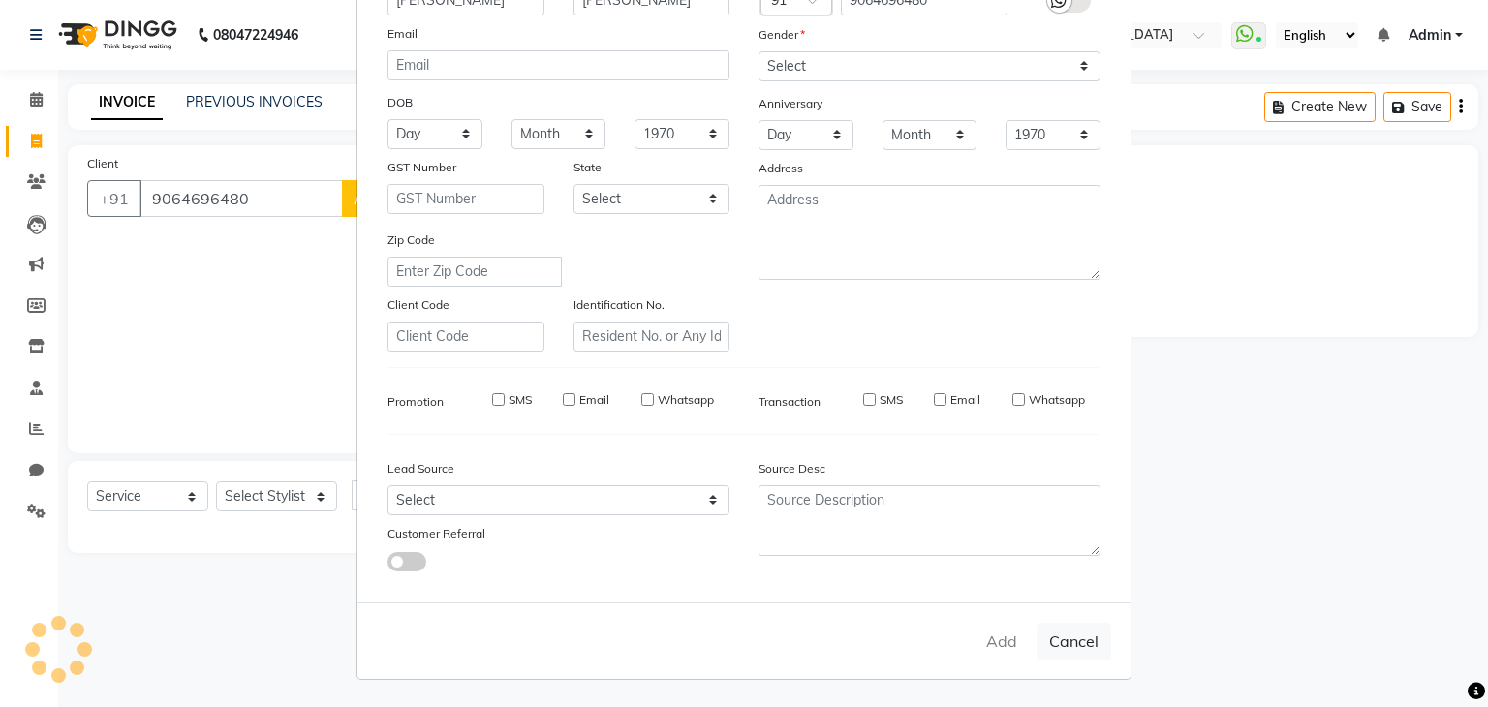
select select
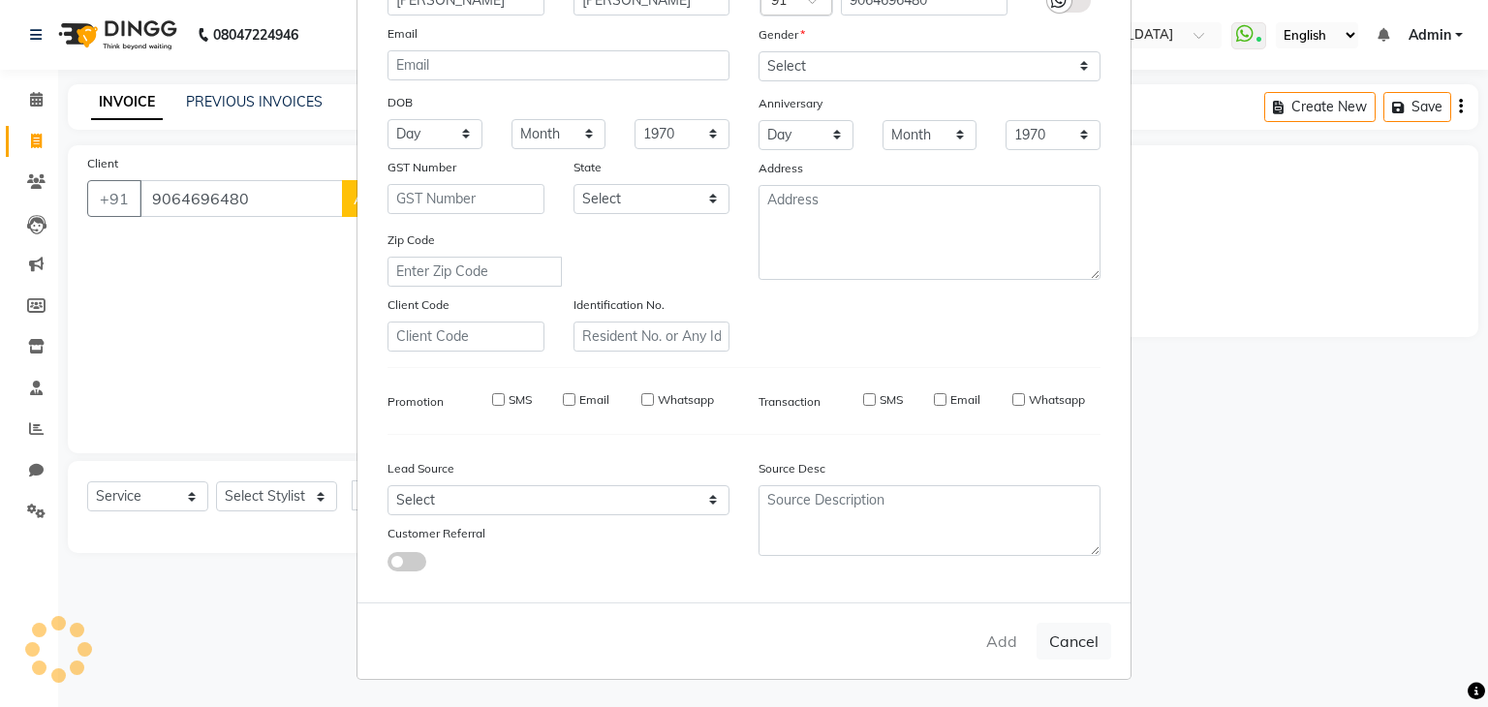
select select
checkbox input "false"
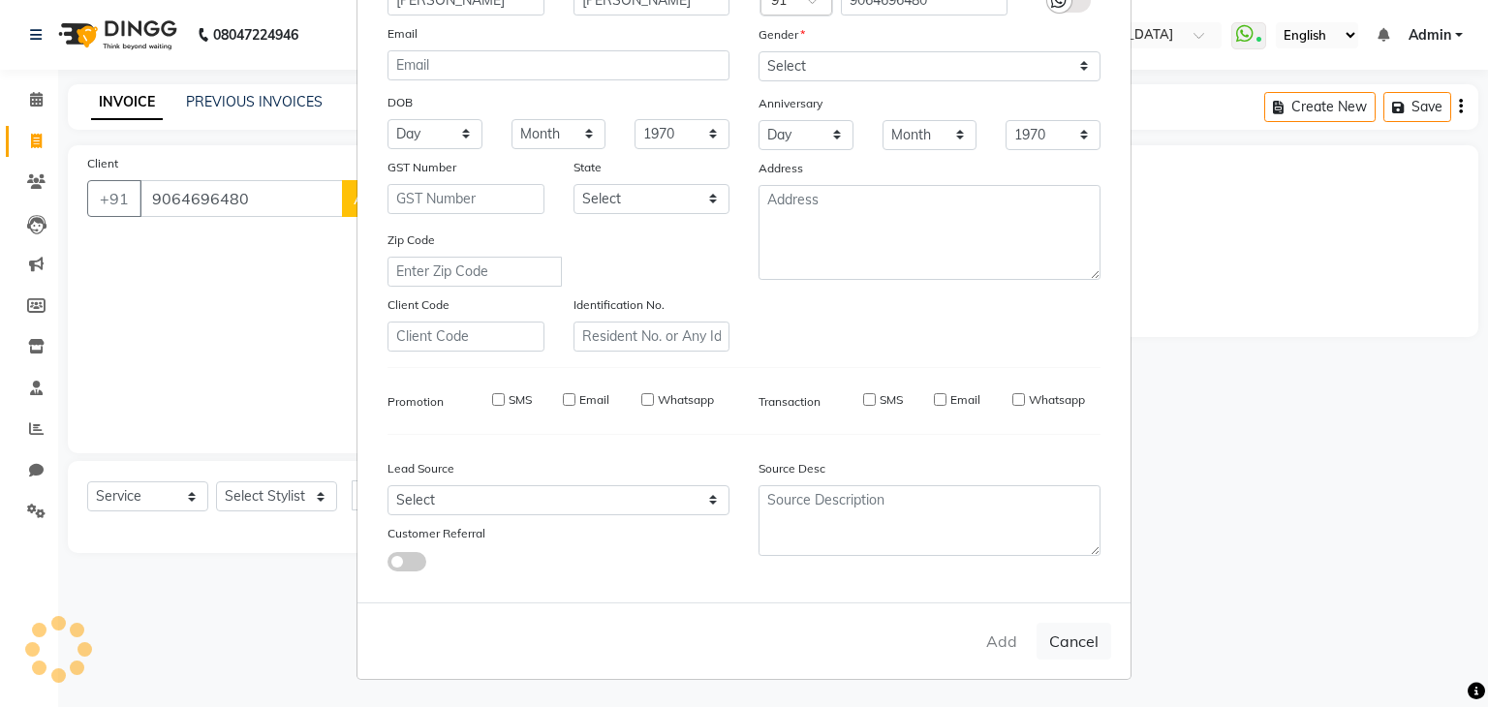
checkbox input "false"
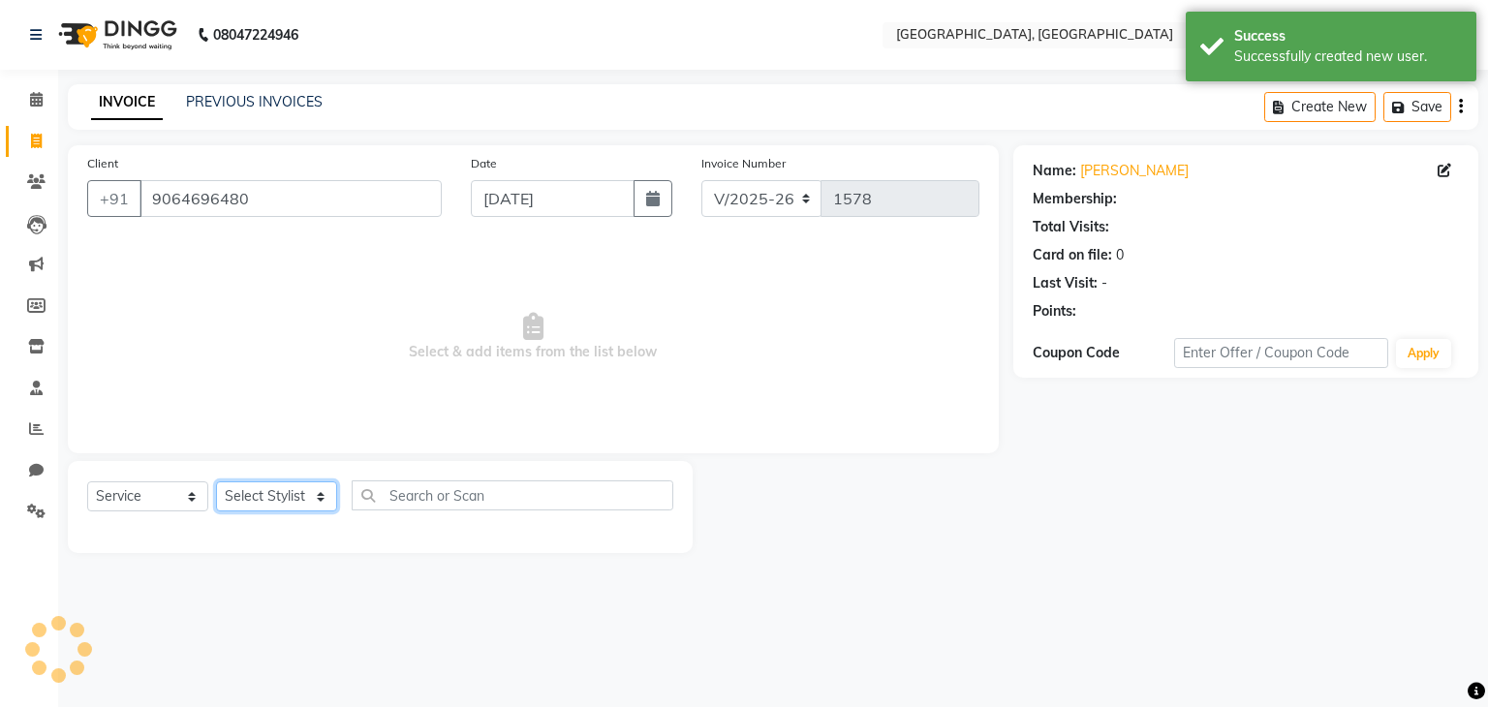
click at [295, 509] on select "Select Stylist Aarti paswan Ankit Arjun Athing Femita [PERSON_NAME] [PERSON_NAM…" at bounding box center [276, 496] width 121 height 30
select select "52152"
click at [216, 482] on select "Select Stylist Aarti paswan Ankit Arjun Athing Femita [PERSON_NAME] [PERSON_NAM…" at bounding box center [276, 496] width 121 height 30
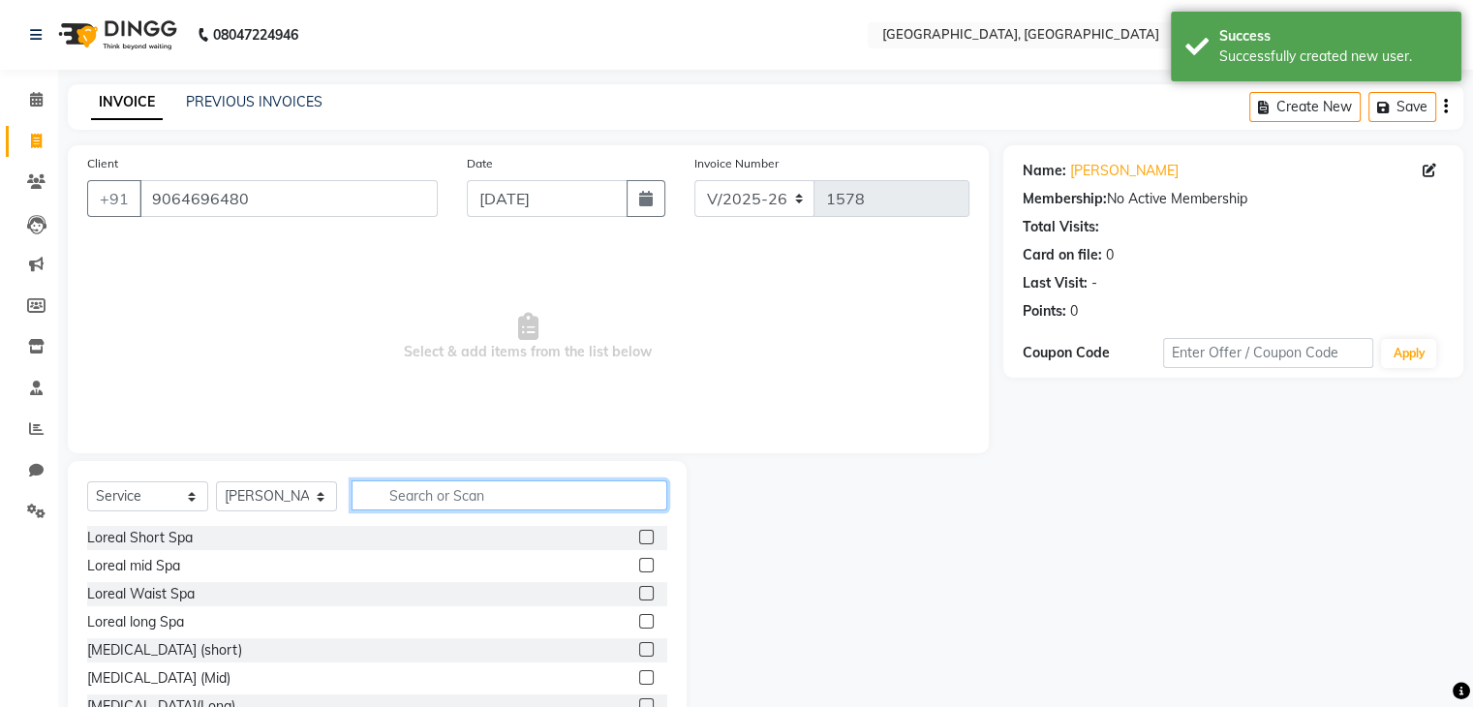
click at [424, 494] on input "text" at bounding box center [510, 495] width 316 height 30
type input "PED"
click at [639, 531] on label at bounding box center [646, 537] width 15 height 15
click at [639, 532] on input "checkbox" at bounding box center [645, 538] width 13 height 13
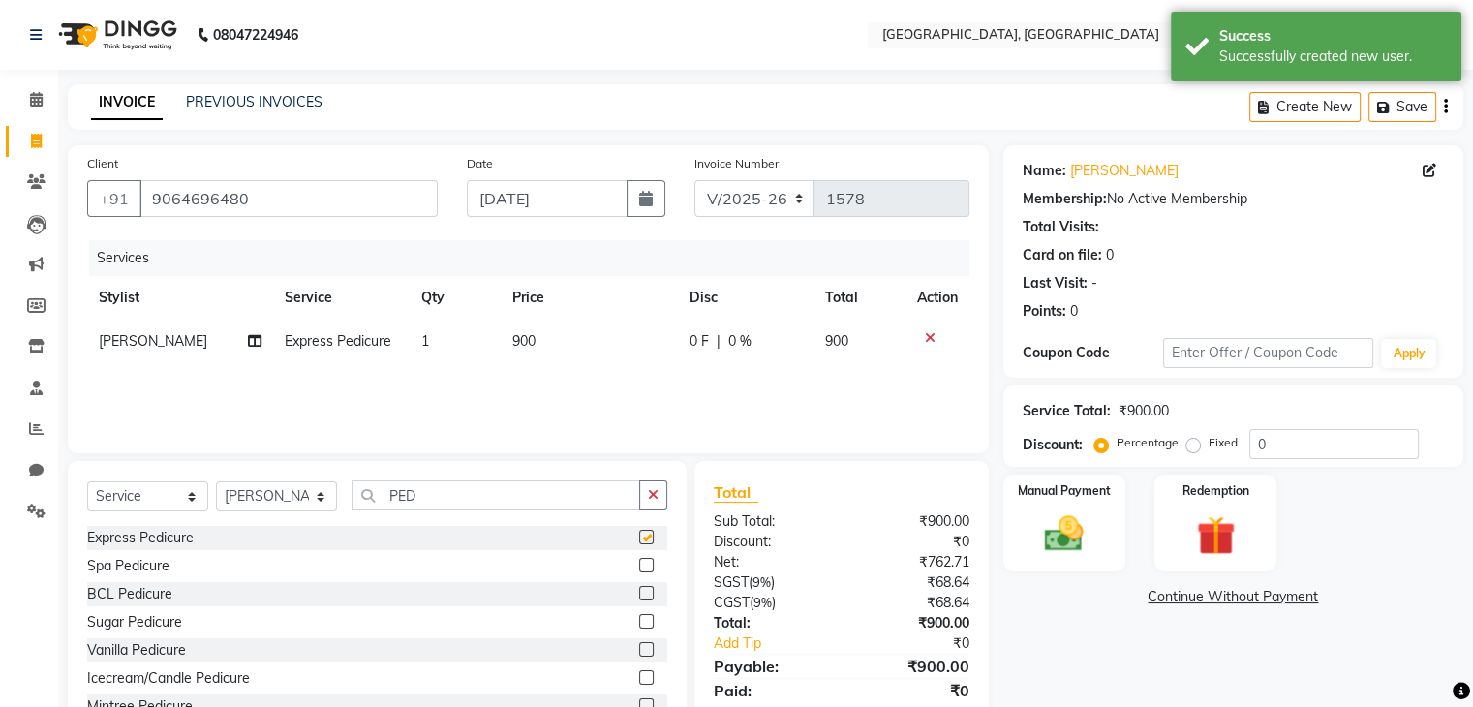
checkbox input "false"
click at [1098, 544] on div "Manual Payment" at bounding box center [1064, 523] width 127 height 100
click at [1229, 593] on span "CARD" at bounding box center [1213, 598] width 42 height 22
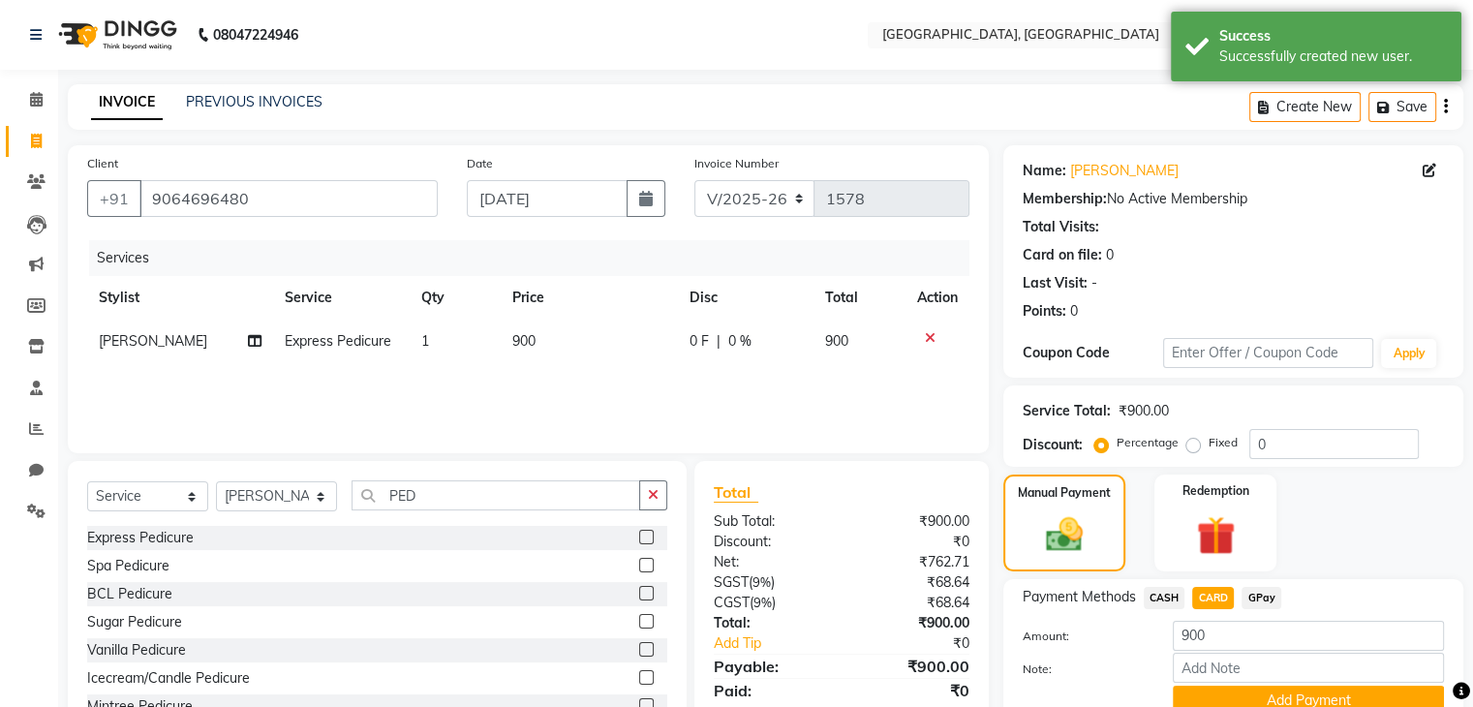
scroll to position [86, 0]
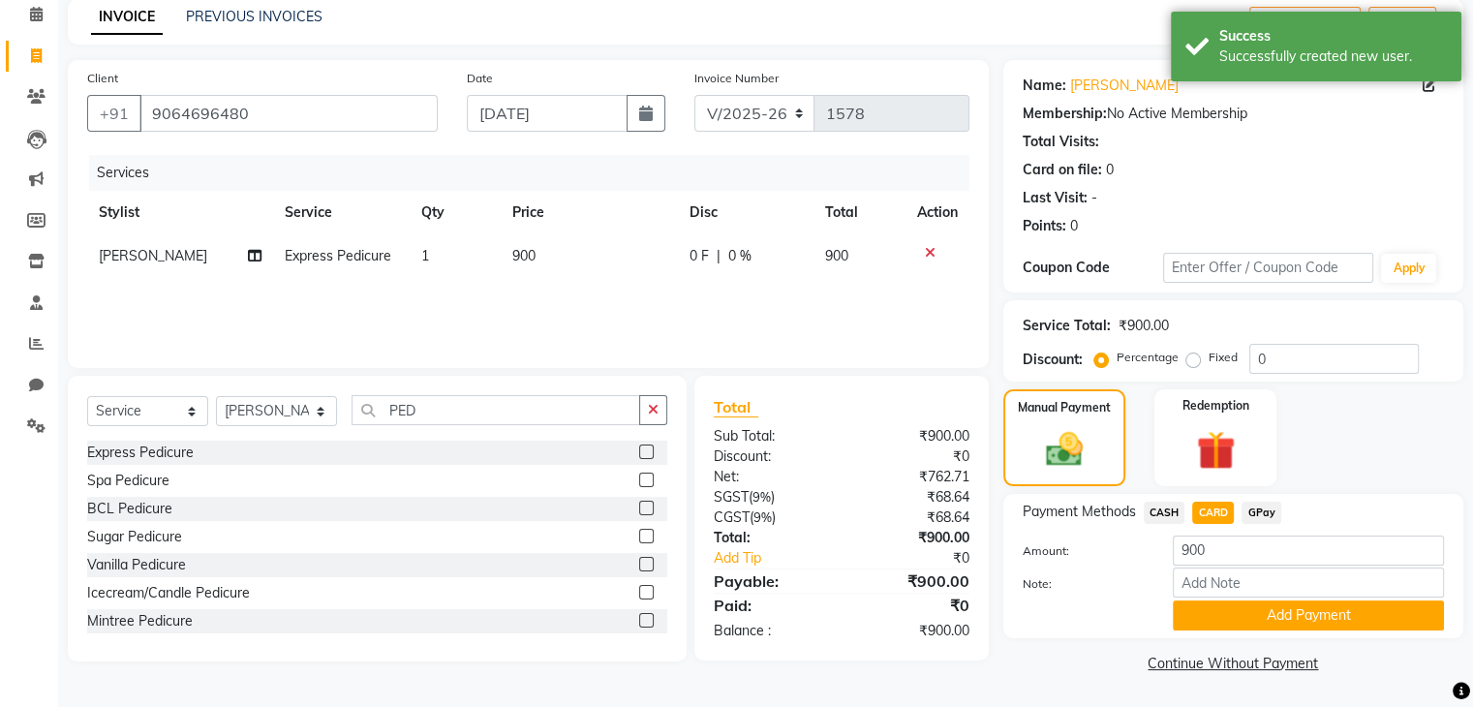
click at [1263, 509] on span "GPay" at bounding box center [1262, 513] width 40 height 22
click at [1318, 614] on button "Add Payment" at bounding box center [1308, 615] width 271 height 30
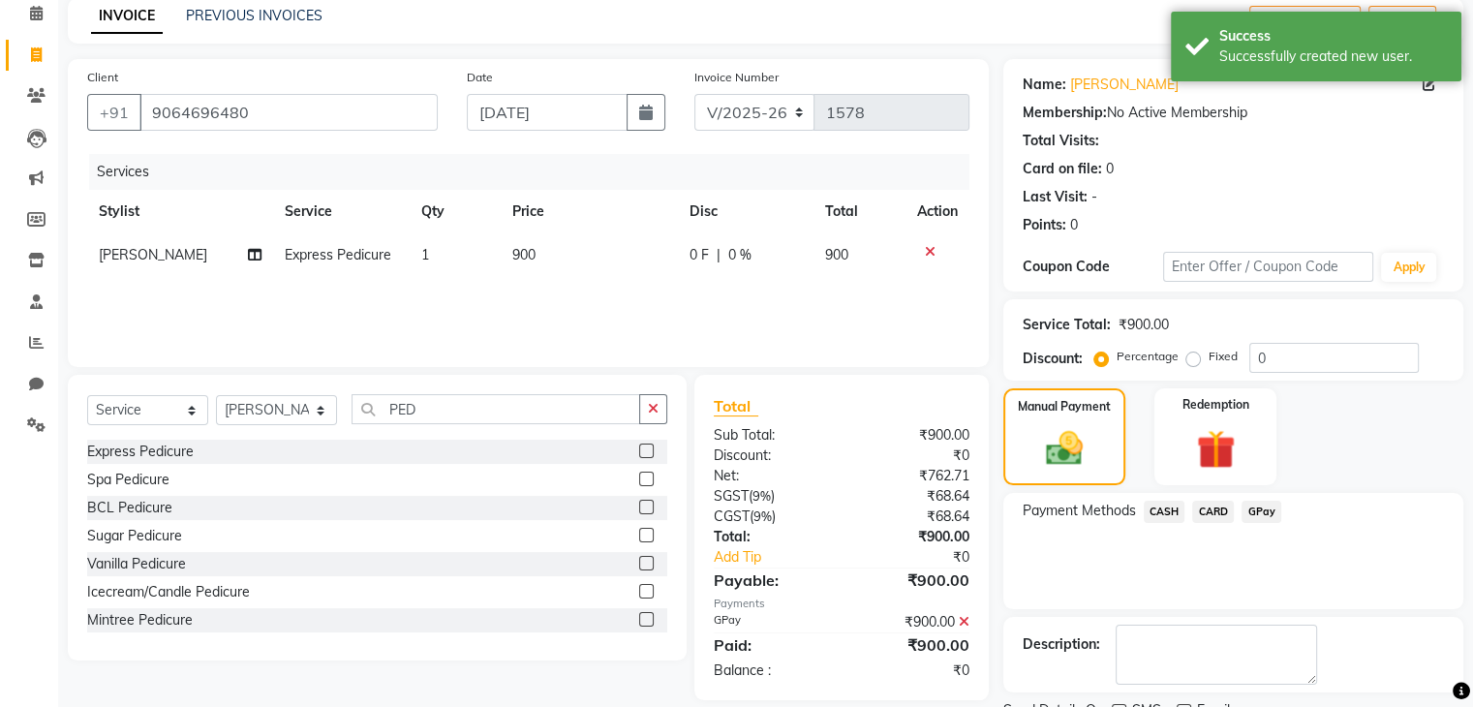
scroll to position [166, 0]
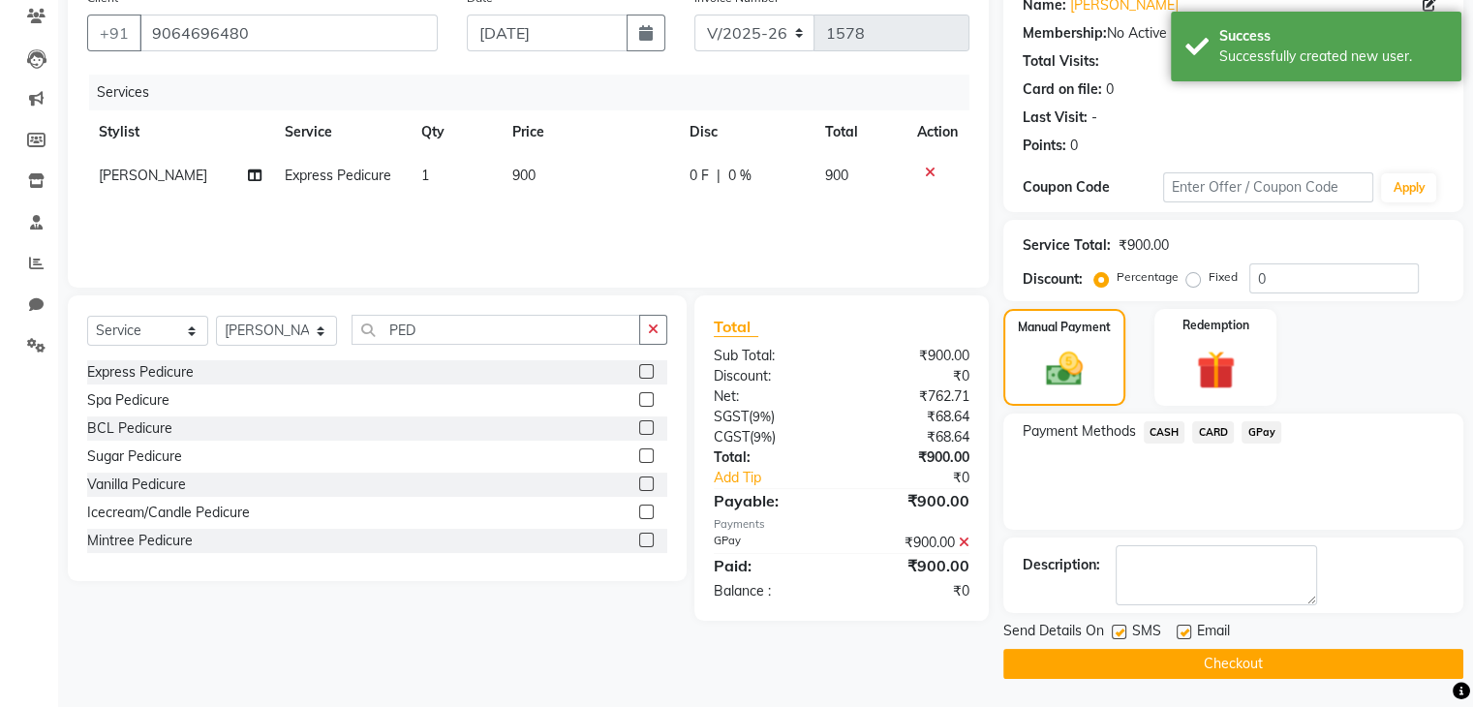
click at [1284, 651] on button "Checkout" at bounding box center [1233, 664] width 460 height 30
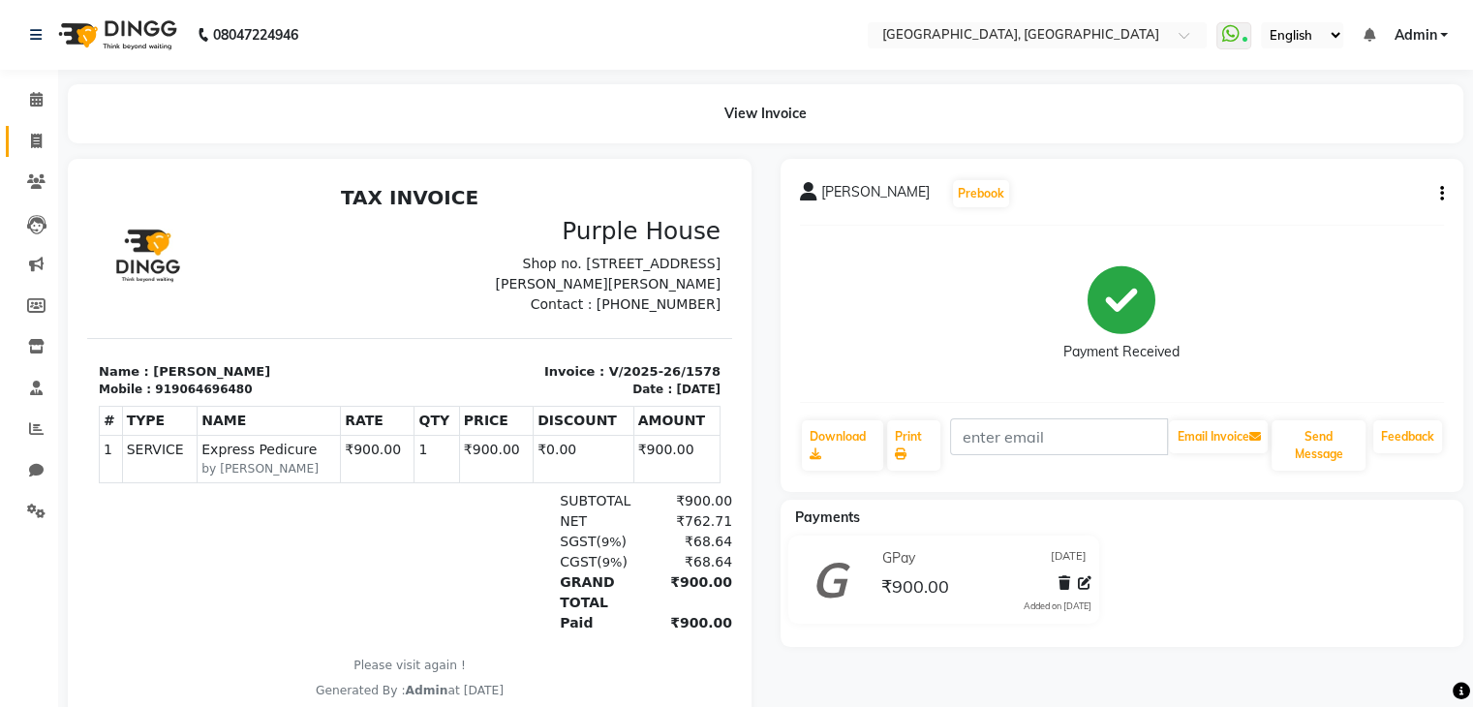
click at [32, 152] on link "Invoice" at bounding box center [29, 142] width 46 height 32
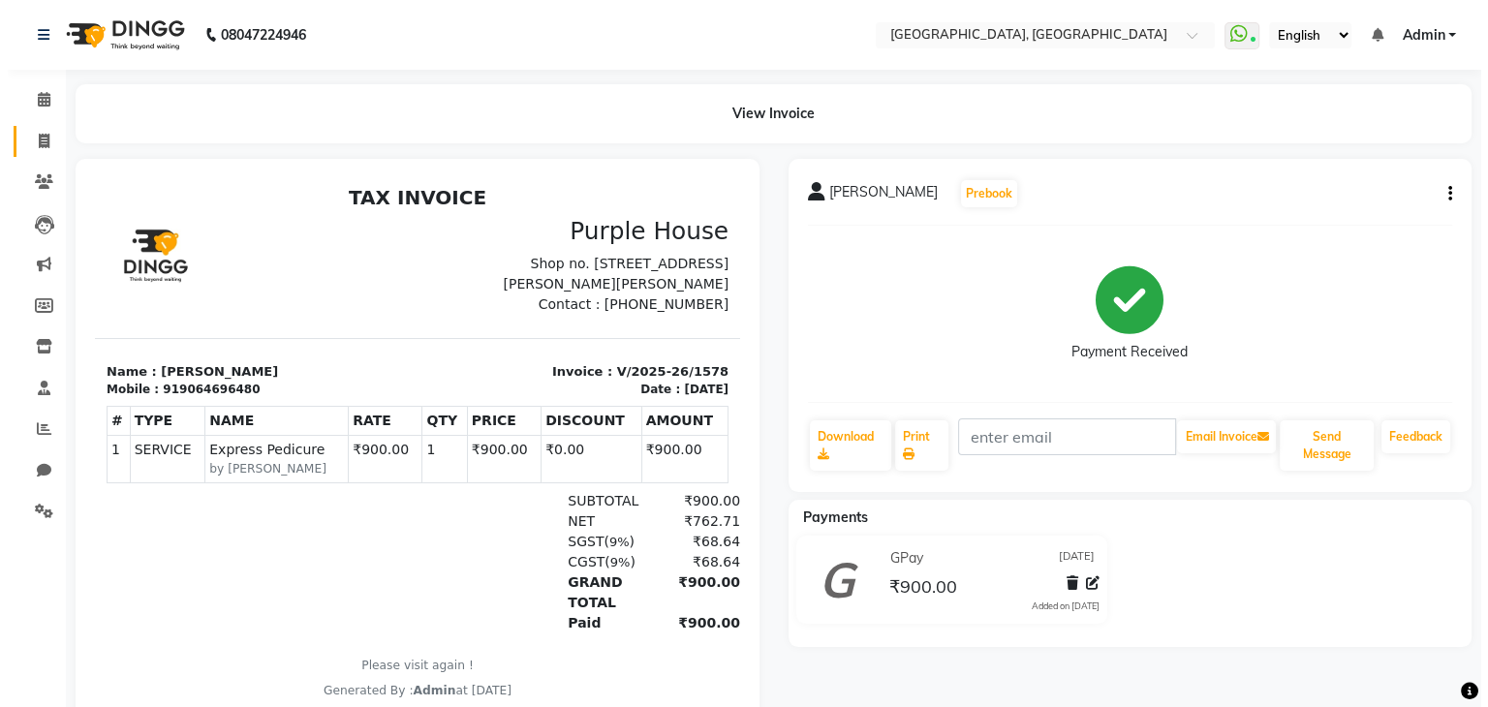
select select "service"
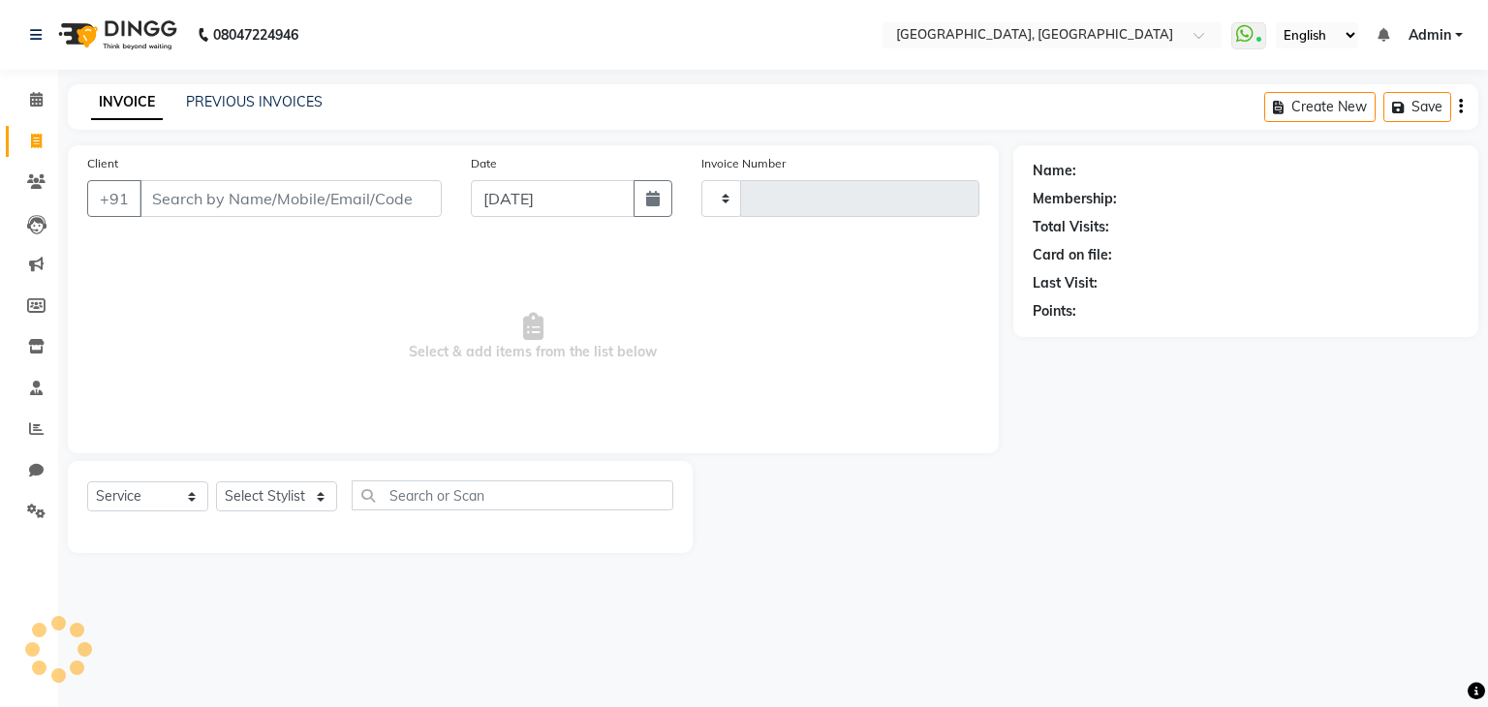
type input "1579"
select select "6682"
click at [254, 134] on main "INVOICE PREVIOUS INVOICES Create New Save Client +91 Date 01-09-2025 Invoice Nu…" at bounding box center [773, 333] width 1430 height 498
click at [265, 95] on link "PREVIOUS INVOICES" at bounding box center [254, 101] width 137 height 17
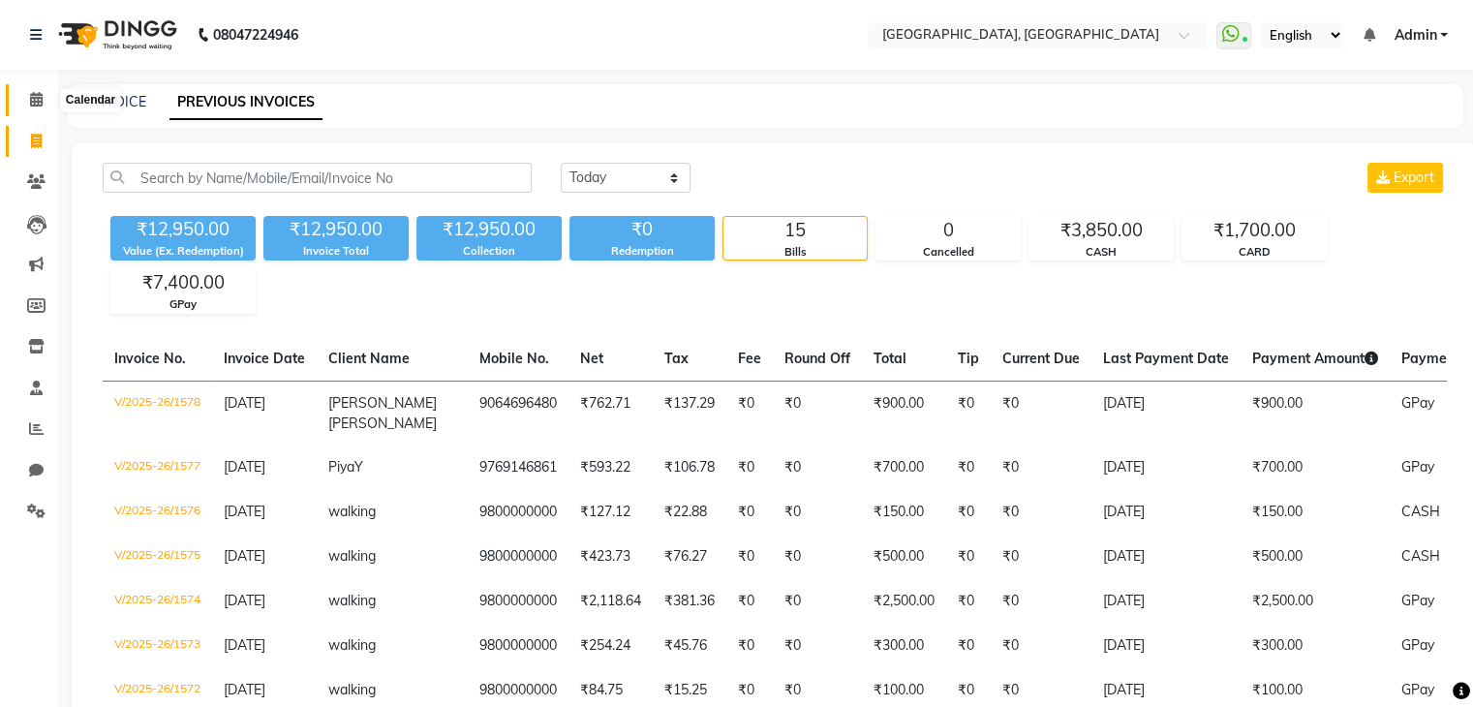
click at [44, 96] on span at bounding box center [36, 100] width 34 height 22
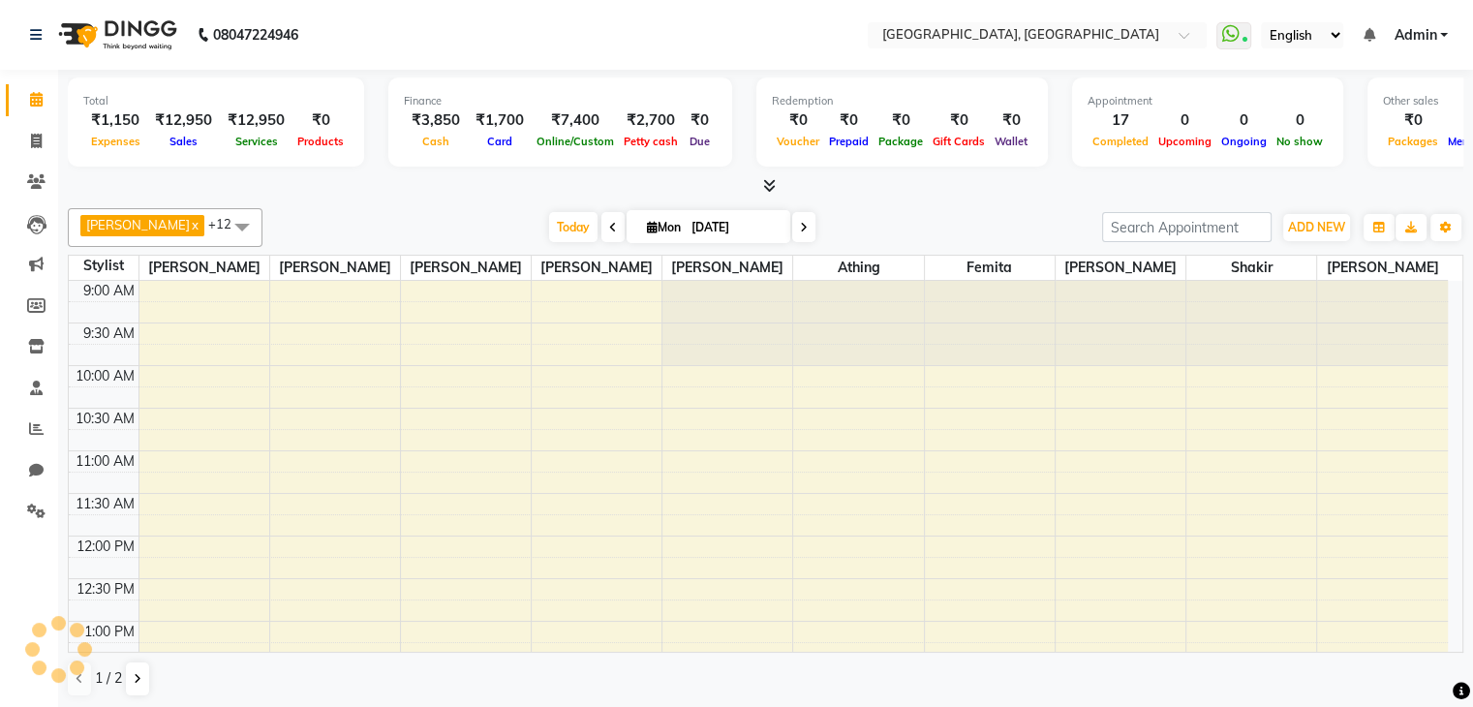
scroll to position [773, 0]
